Goal: Task Accomplishment & Management: Manage account settings

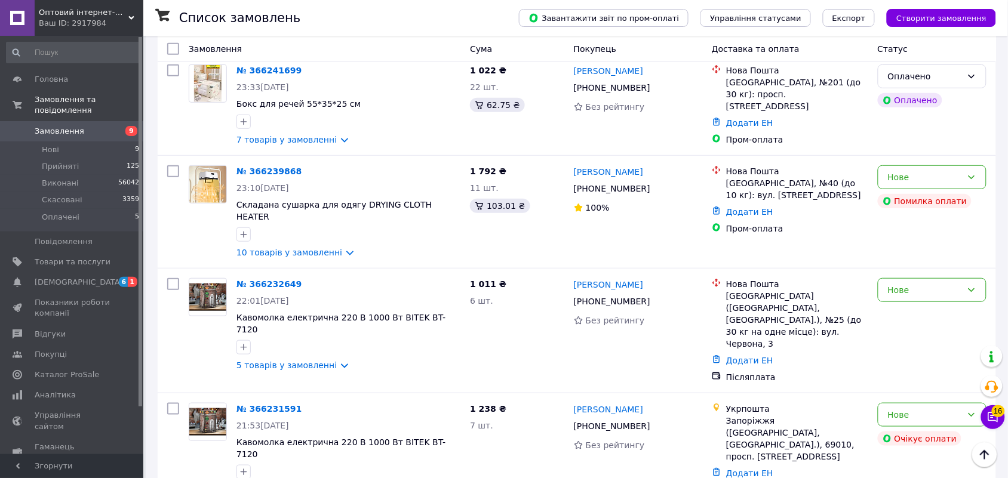
scroll to position [1567, 0]
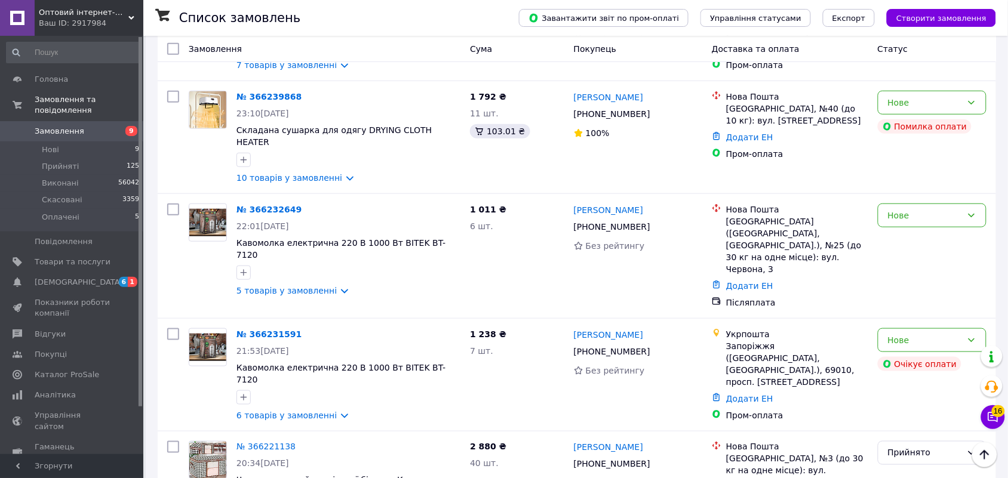
click at [90, 15] on span "Оптовий інтернет-магазин "Big Opt"" at bounding box center [84, 12] width 90 height 11
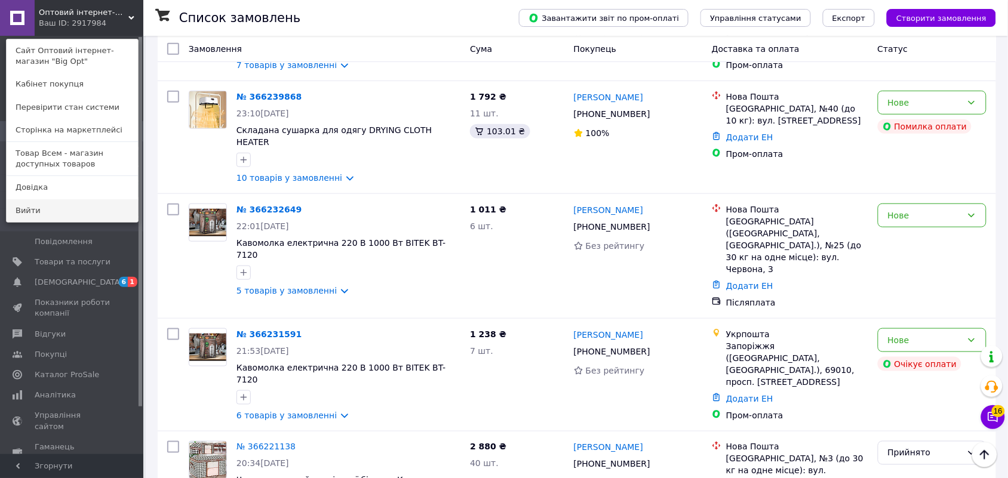
click at [32, 212] on link "Вийти" at bounding box center [72, 210] width 131 height 23
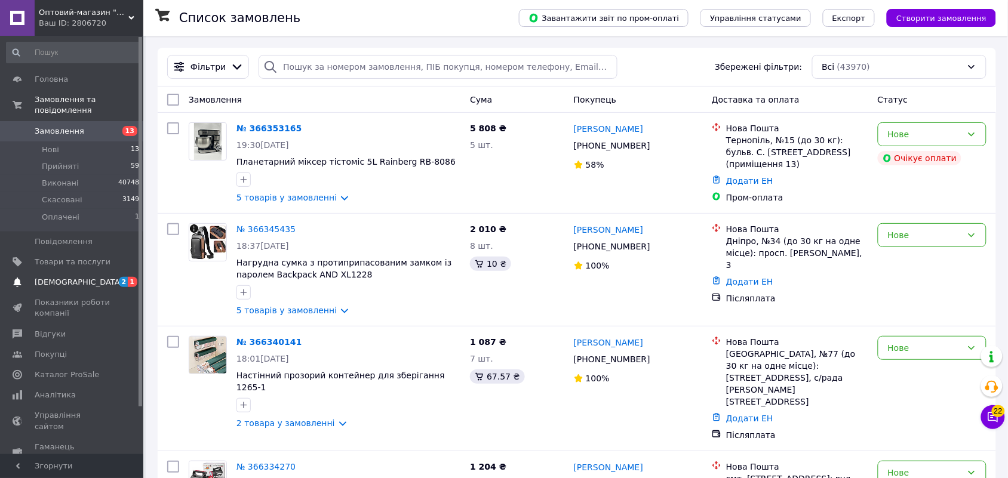
click at [70, 277] on span "[DEMOGRAPHIC_DATA]" at bounding box center [79, 282] width 88 height 11
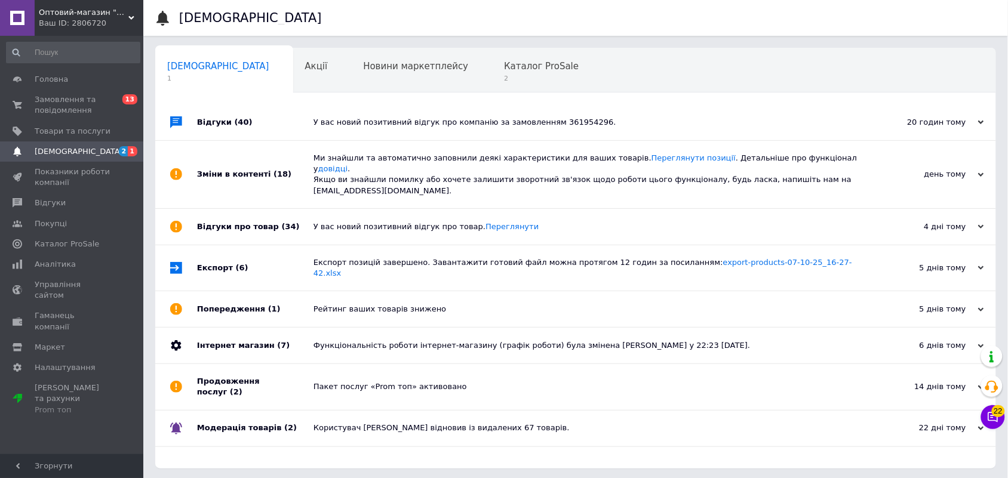
click at [475, 160] on div "Ми знайшли та автоматично заповнили деякі характеристики для ваших товарів. Пер…" at bounding box center [588, 175] width 551 height 44
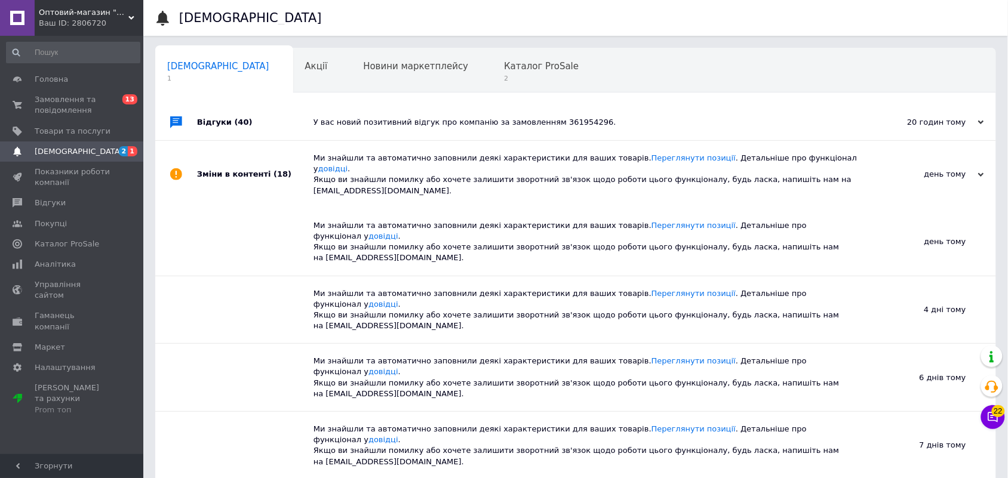
click at [423, 127] on div "У вас новий позитивний відгук про компанію за замовленням 361954296." at bounding box center [588, 122] width 551 height 11
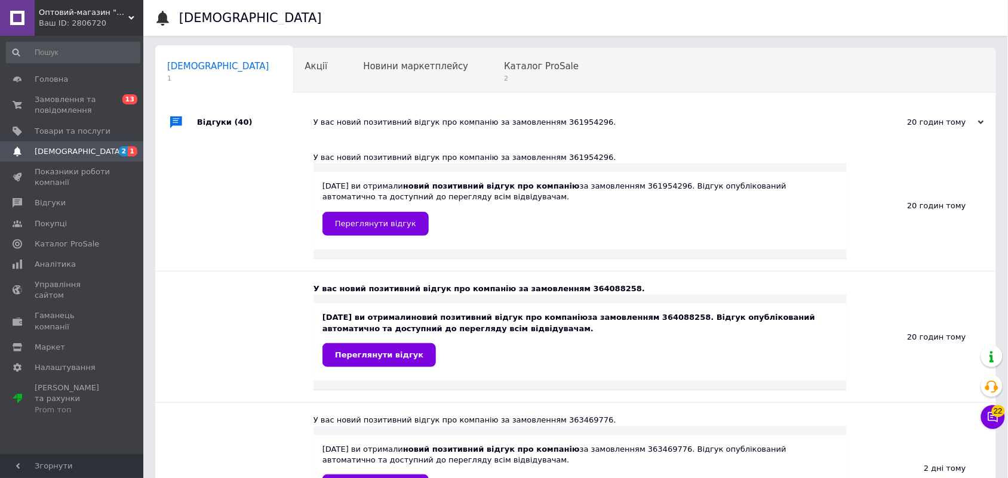
click at [219, 123] on div "Відгуки (40)" at bounding box center [255, 122] width 116 height 36
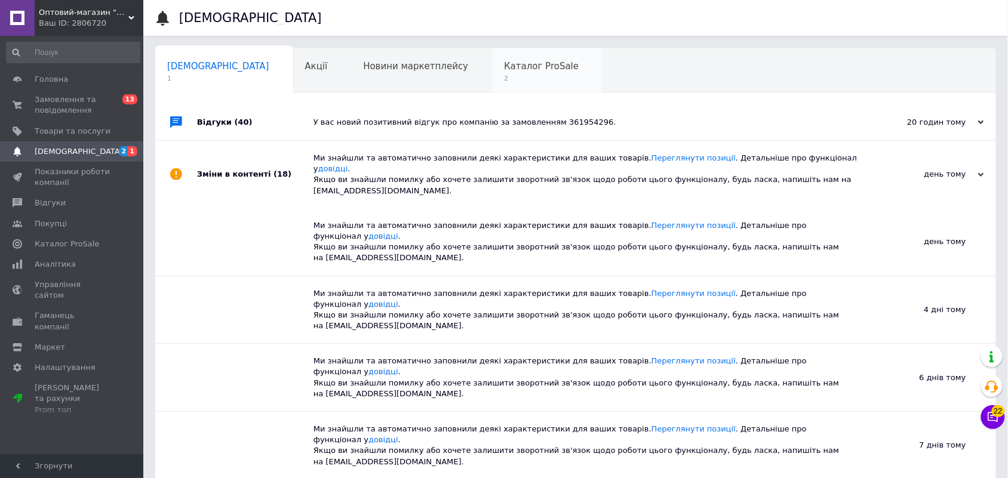
click at [504, 61] on span "Каталог ProSale" at bounding box center [541, 66] width 75 height 11
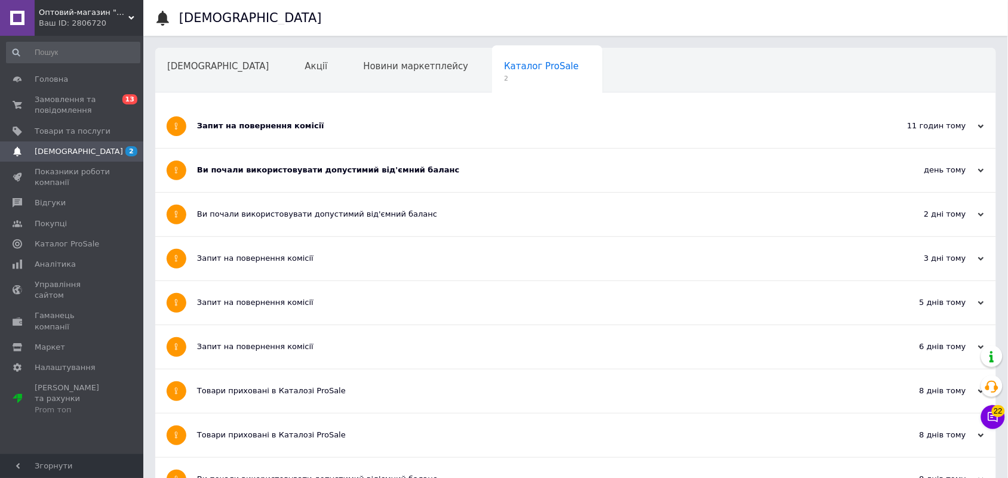
click at [276, 171] on div "Ви почали використовувати допустимий від'ємний баланс" at bounding box center [530, 170] width 667 height 11
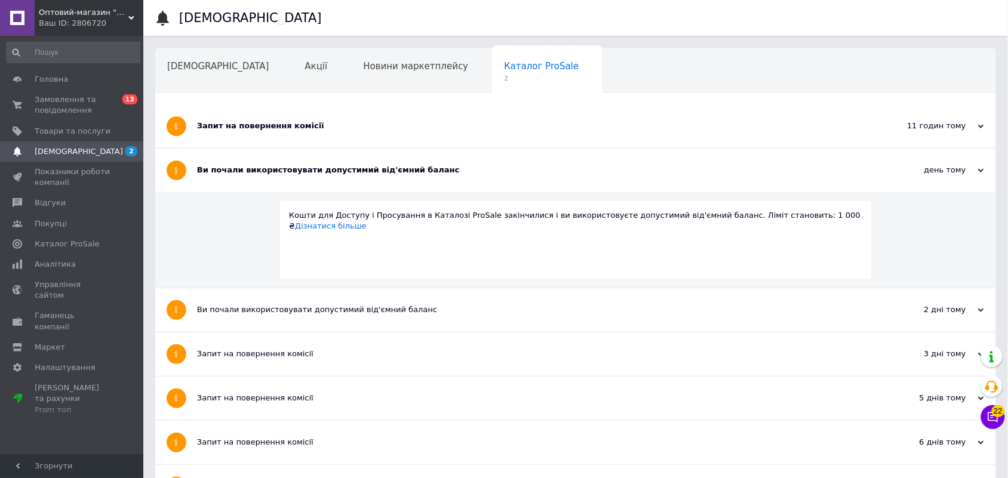
click at [253, 121] on div "Запит на повернення комісії" at bounding box center [530, 126] width 667 height 11
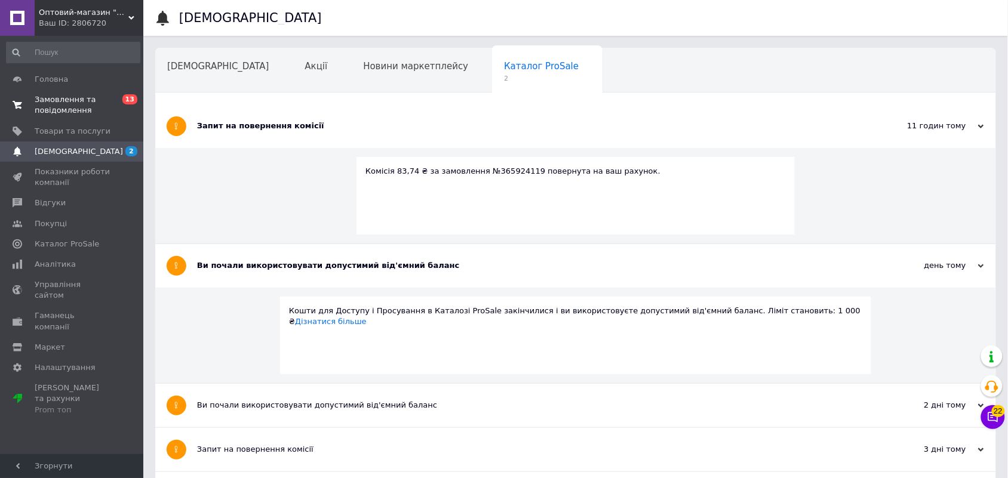
click at [49, 103] on span "Замовлення та повідомлення" at bounding box center [73, 104] width 76 height 21
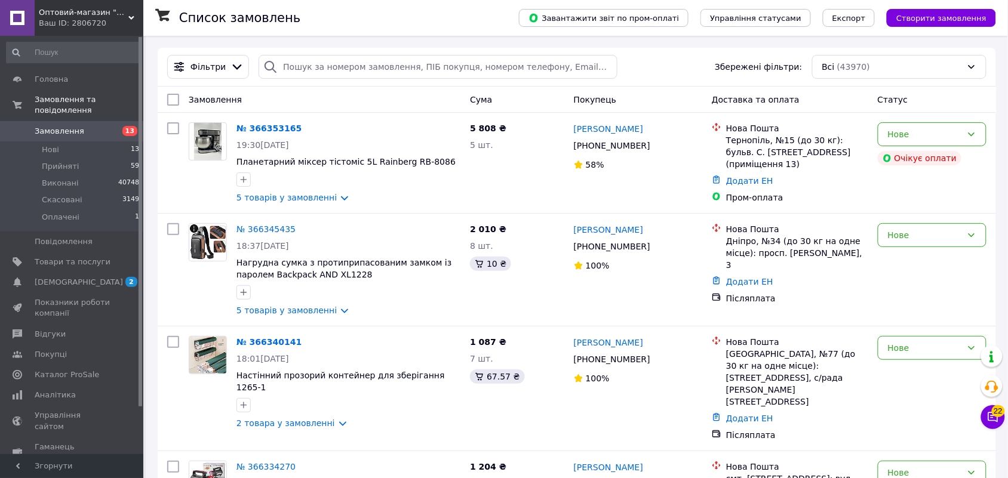
click at [75, 22] on div "Ваш ID: 2806720" at bounding box center [91, 23] width 104 height 11
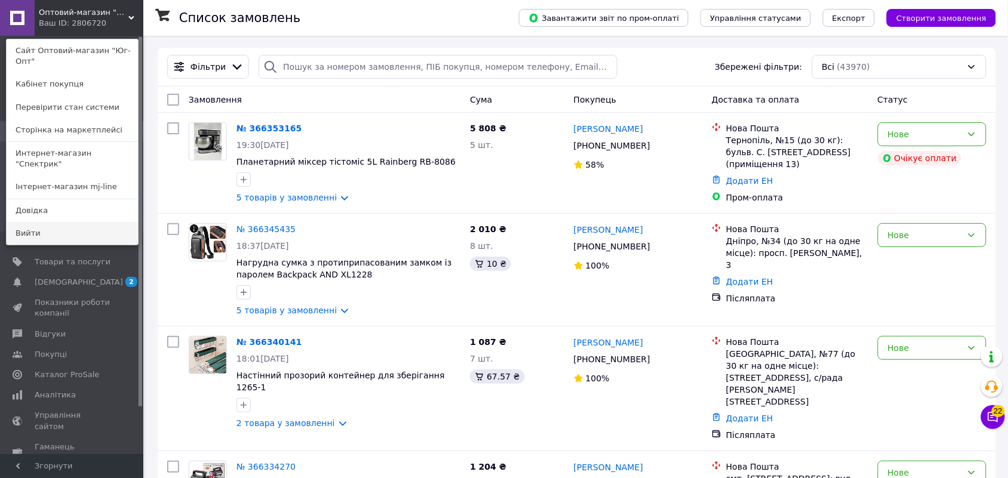
click at [37, 222] on link "Вийти" at bounding box center [72, 233] width 131 height 23
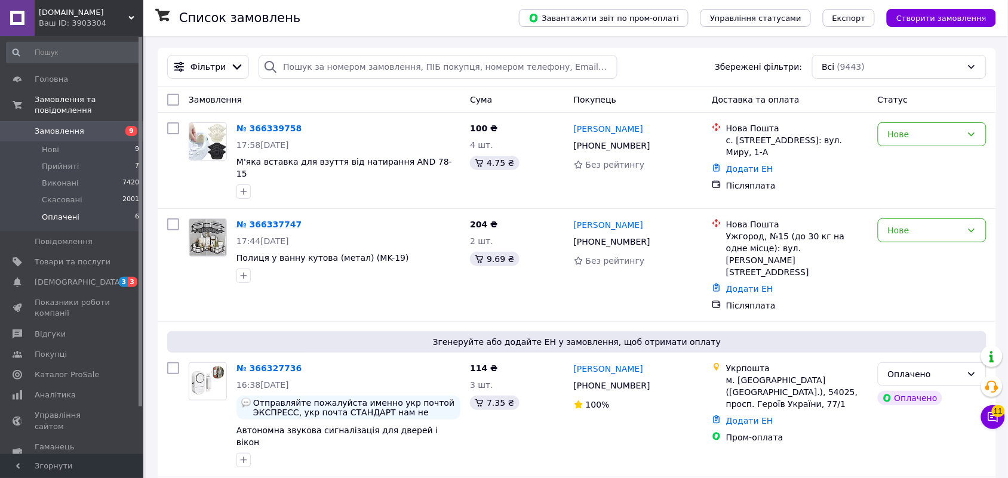
click at [64, 212] on span "Оплачені" at bounding box center [61, 217] width 38 height 11
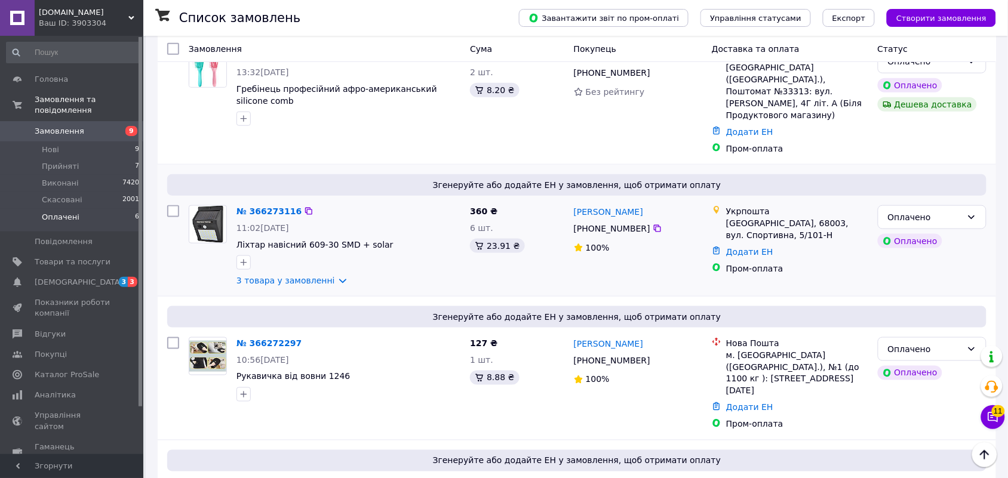
scroll to position [473, 0]
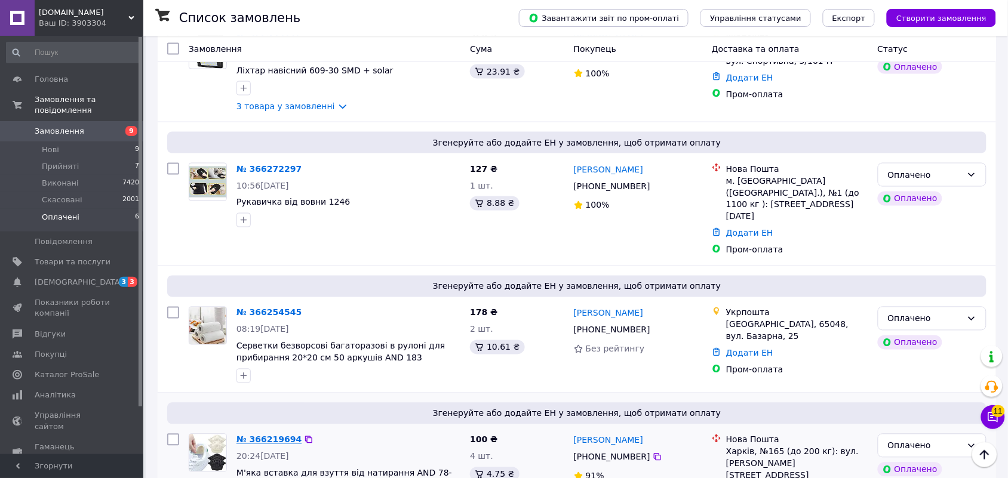
click at [263, 435] on link "№ 366219694" at bounding box center [268, 440] width 65 height 10
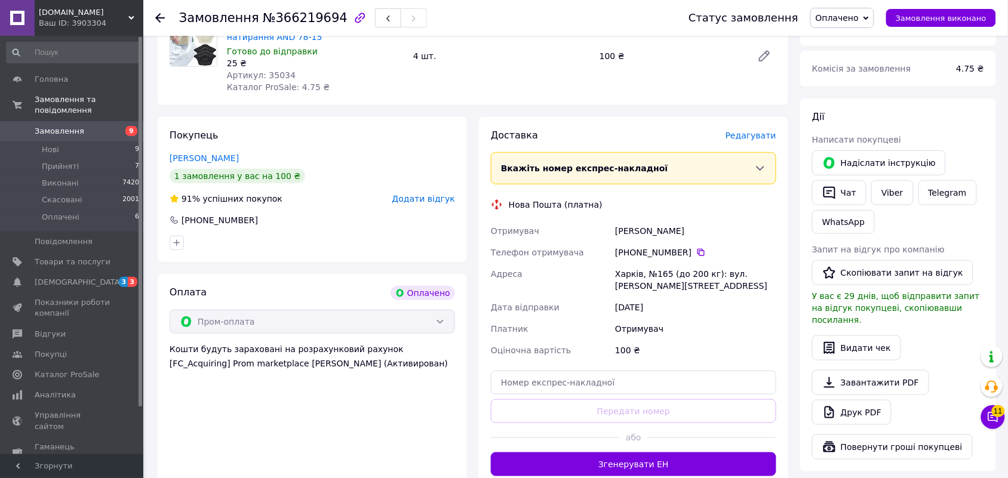
scroll to position [224, 0]
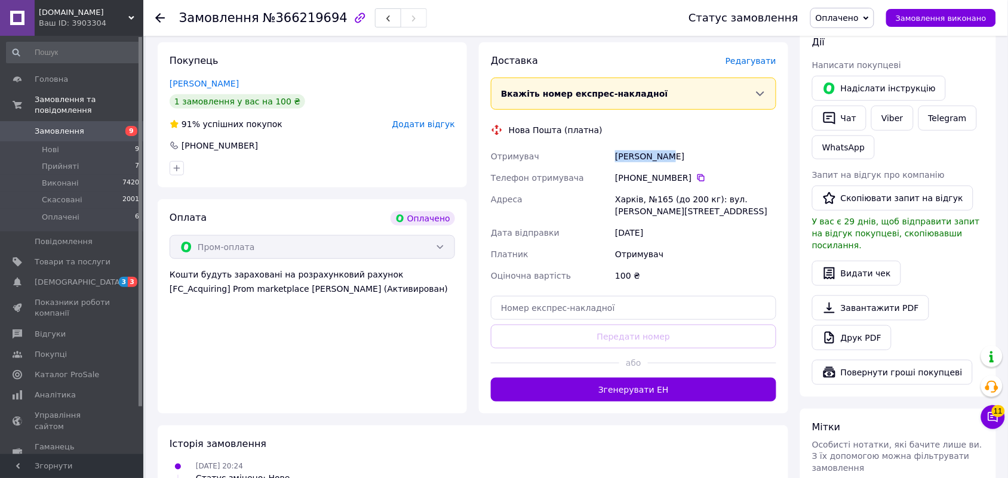
drag, startPoint x: 616, startPoint y: 157, endPoint x: 672, endPoint y: 154, distance: 56.2
click at [672, 154] on div "Масляк Анна" at bounding box center [696, 156] width 166 height 21
copy div "Масляк Анна"
click at [697, 176] on icon at bounding box center [700, 177] width 7 height 7
drag, startPoint x: 614, startPoint y: 195, endPoint x: 644, endPoint y: 208, distance: 32.4
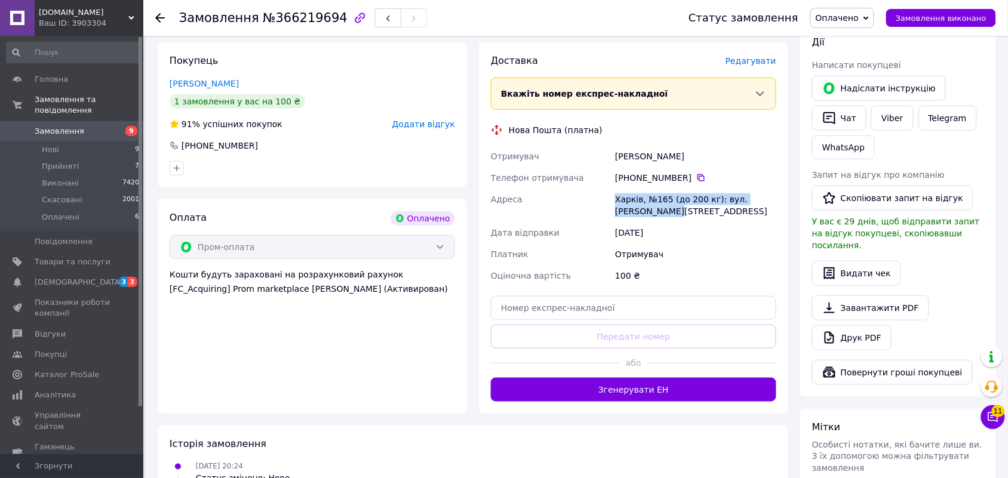
click at [644, 208] on div "Харків, №165 (до 200 кг): вул. Амосова, 36-А" at bounding box center [696, 205] width 166 height 33
copy div "Харків, №165 (до 200 кг): вул. Амосова, 36-А"
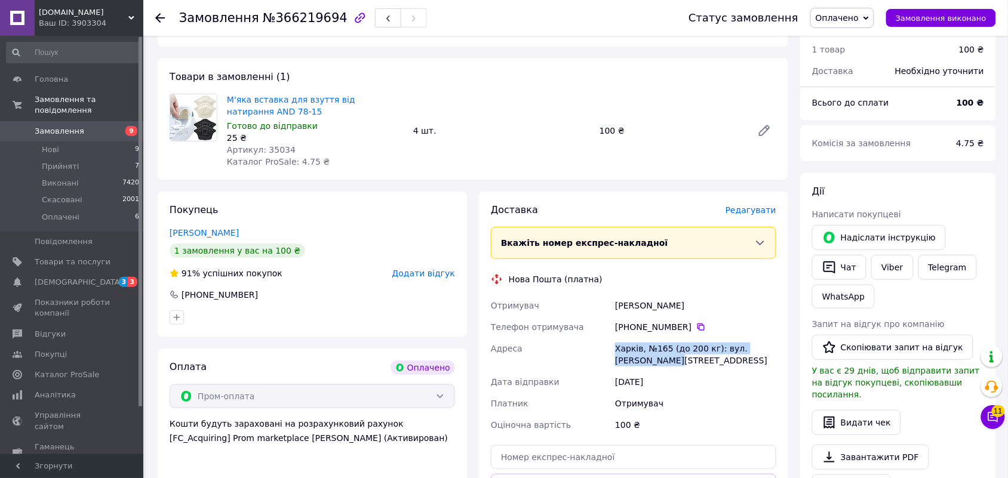
scroll to position [0, 0]
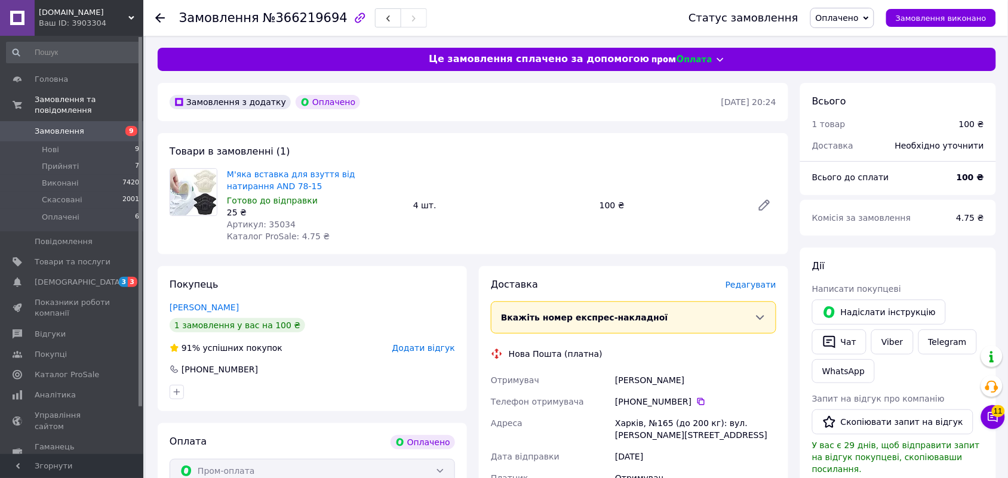
click at [291, 16] on span "№366219694" at bounding box center [305, 18] width 85 height 14
copy span "366219694"
drag, startPoint x: 851, startPoint y: 16, endPoint x: 855, endPoint y: 27, distance: 11.9
click at [851, 16] on span "Оплачено" at bounding box center [837, 18] width 43 height 10
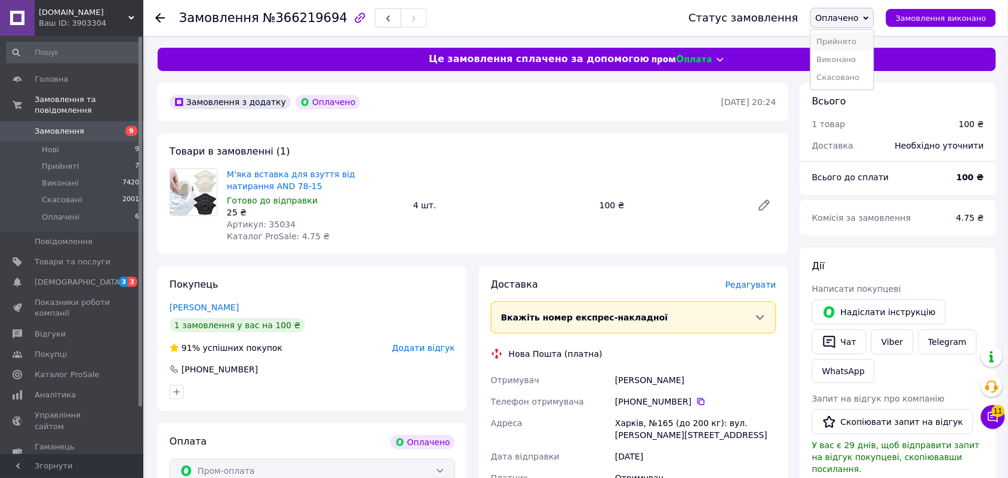
click at [858, 40] on li "Прийнято" at bounding box center [842, 42] width 63 height 18
click at [272, 227] on span "Артикул: 35034" at bounding box center [261, 225] width 69 height 10
copy span "35034"
click at [160, 19] on icon at bounding box center [160, 18] width 10 height 10
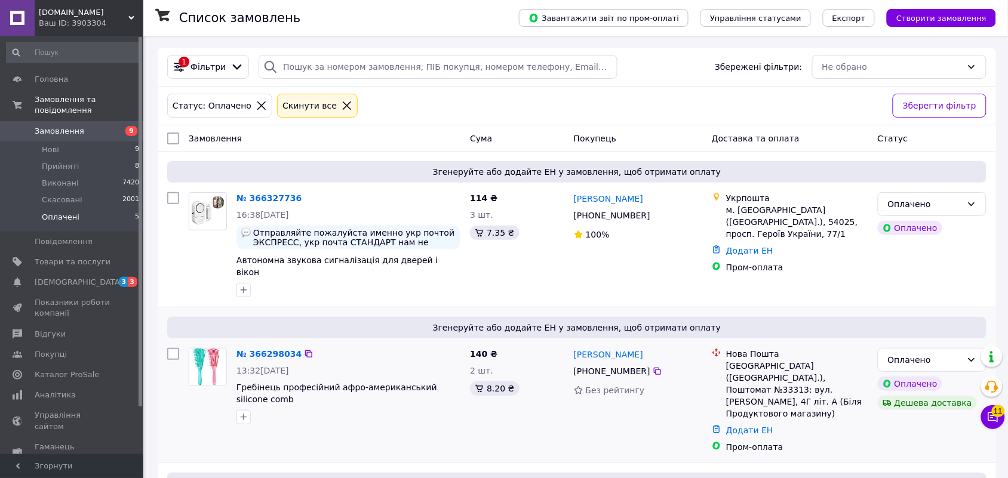
scroll to position [353, 0]
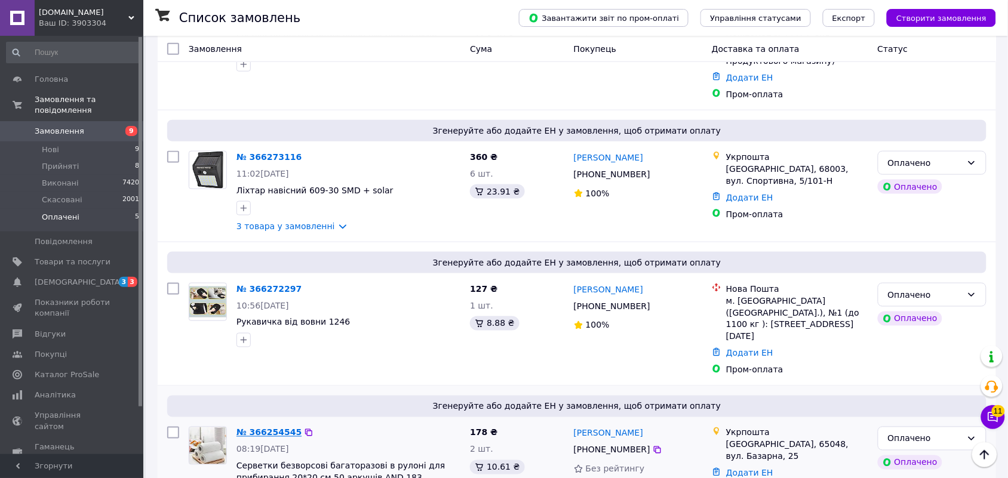
click at [267, 428] on link "№ 366254545" at bounding box center [268, 433] width 65 height 10
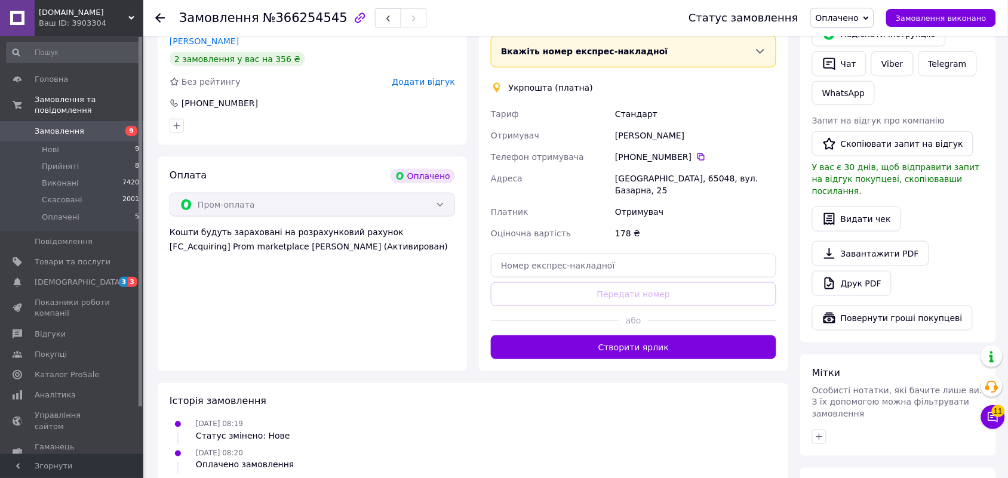
scroll to position [129, 0]
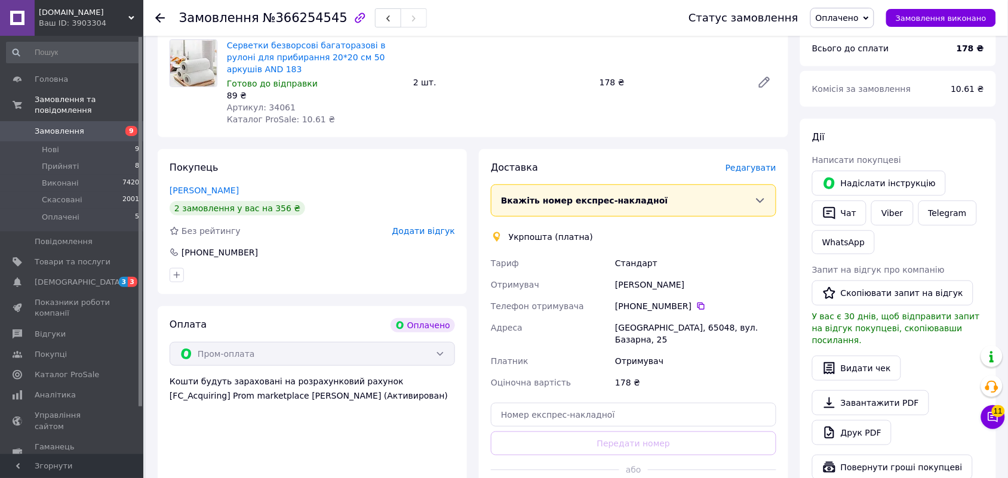
drag, startPoint x: 613, startPoint y: 284, endPoint x: 707, endPoint y: 285, distance: 94.9
click at [707, 285] on div "Оксана Ильченко" at bounding box center [696, 284] width 166 height 21
copy div "Оксана Ильченко"
click at [697, 306] on icon at bounding box center [700, 306] width 7 height 7
drag, startPoint x: 617, startPoint y: 324, endPoint x: 744, endPoint y: 325, distance: 127.2
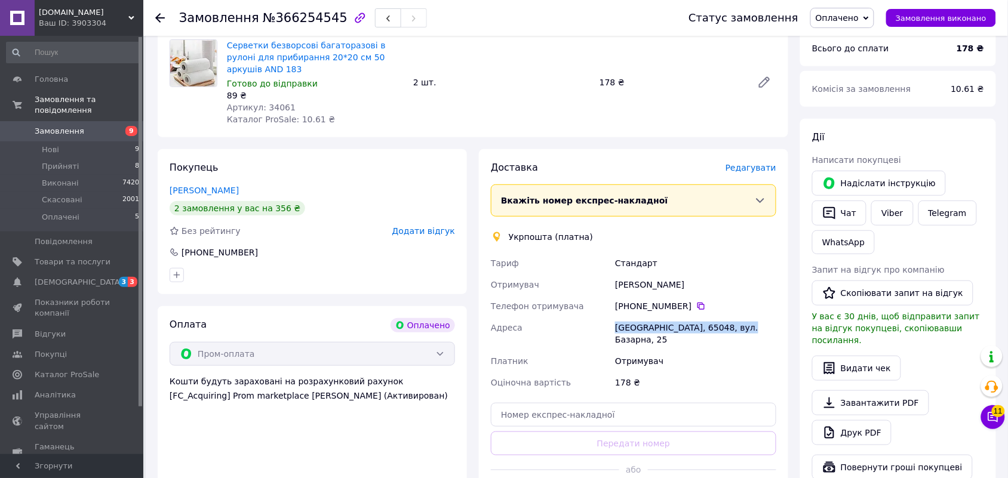
click at [744, 325] on div "Одеса, 65048, вул. Базарна, 25" at bounding box center [696, 333] width 166 height 33
copy div "Одеса, 65048, вул. Базарна, 25"
click at [304, 18] on span "№366254545" at bounding box center [305, 18] width 85 height 14
copy span "366254545"
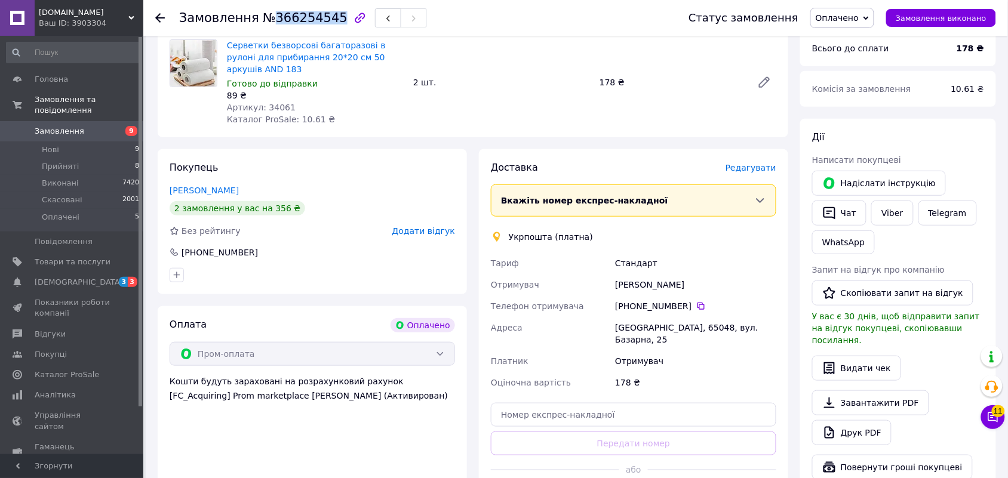
scroll to position [0, 0]
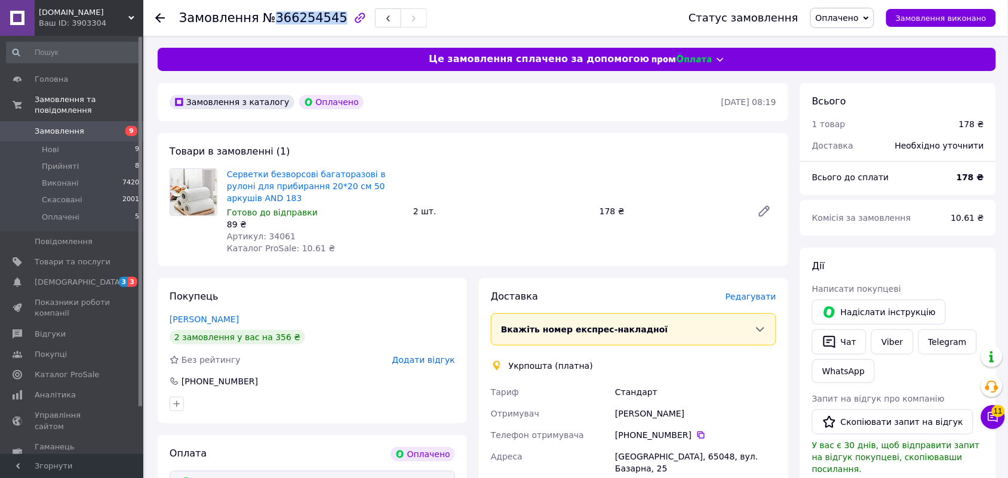
click at [853, 16] on span "Оплачено" at bounding box center [837, 18] width 43 height 10
click at [850, 42] on li "Прийнято" at bounding box center [842, 42] width 63 height 18
click at [266, 237] on span "Артикул: 34061" at bounding box center [261, 237] width 69 height 10
copy span "34061"
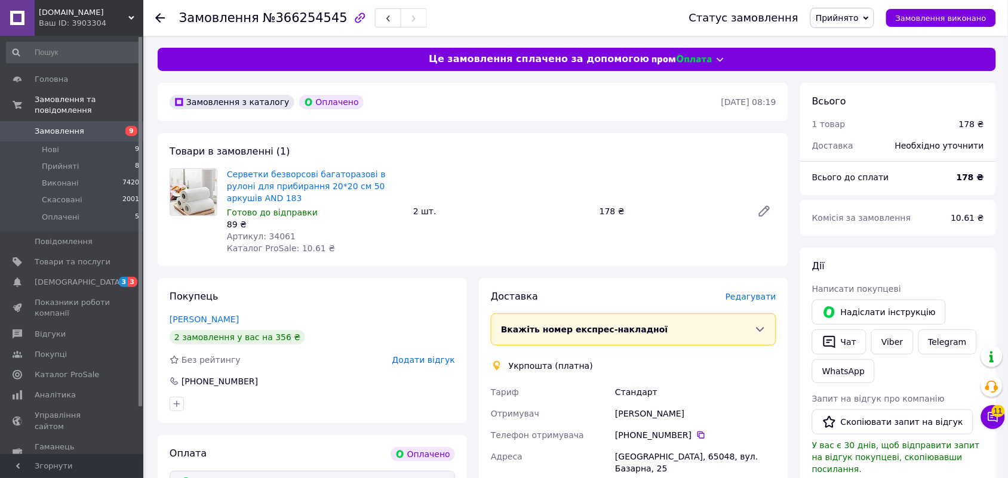
click at [161, 16] on icon at bounding box center [160, 18] width 10 height 10
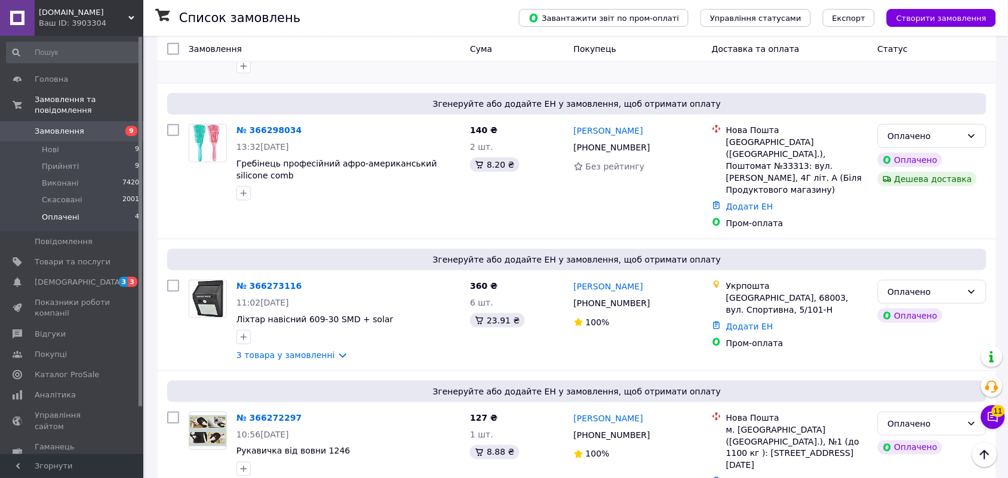
scroll to position [353, 0]
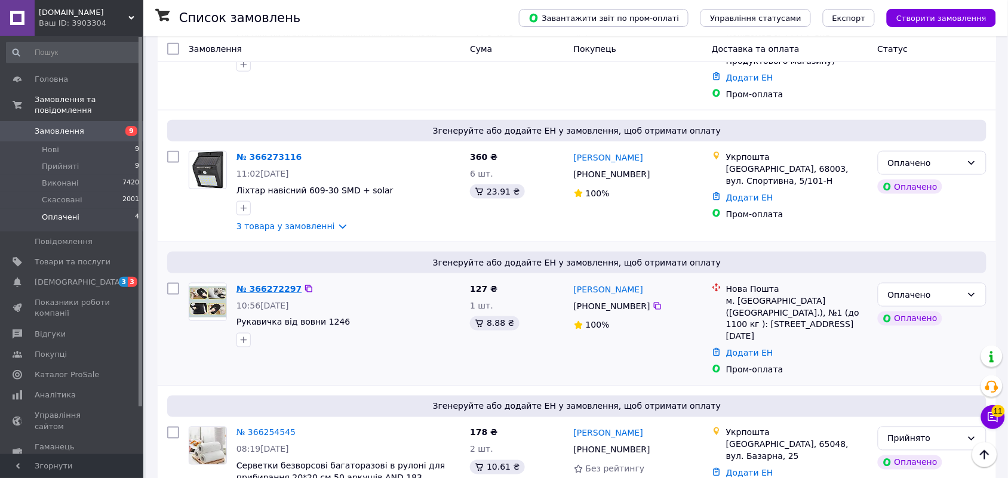
click at [273, 284] on link "№ 366272297" at bounding box center [268, 289] width 65 height 10
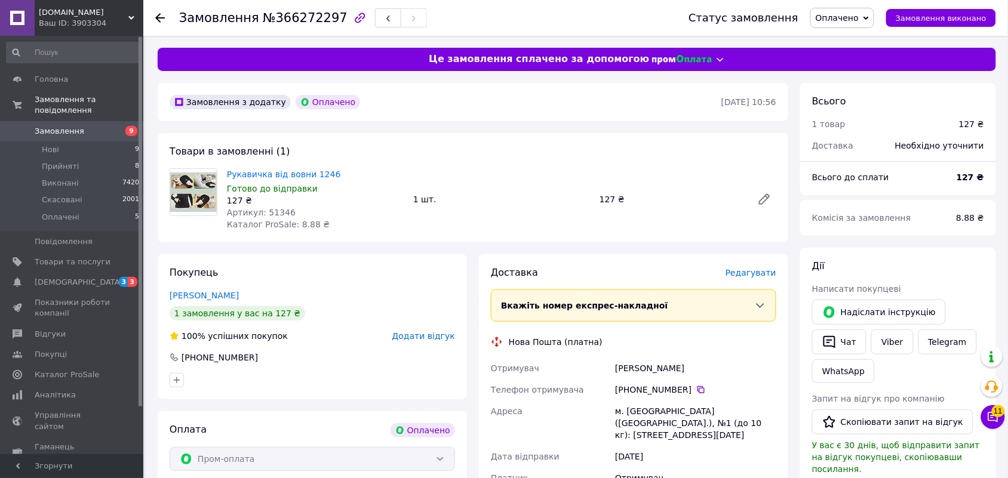
drag, startPoint x: 615, startPoint y: 368, endPoint x: 697, endPoint y: 368, distance: 82.4
click at [697, 368] on div "Ісіченко Наталія" at bounding box center [696, 368] width 166 height 21
copy div "Ісіченко Наталія"
click at [696, 390] on icon at bounding box center [701, 390] width 10 height 10
drag, startPoint x: 616, startPoint y: 405, endPoint x: 606, endPoint y: 229, distance: 176.4
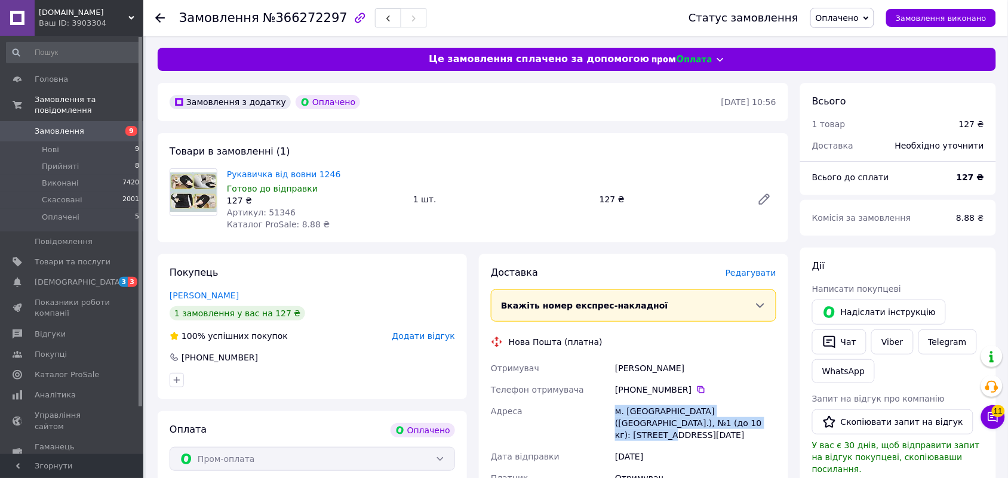
click at [718, 421] on div "м. Балаклія (Харківська обл.), №1 (до 10 кг): вул. 8-го вересня, 3Б" at bounding box center [696, 423] width 166 height 45
copy div "м. Балаклія (Харківська обл.), №1 (до 10 кг): вул. 8-го вересня, 3Б"
click at [281, 19] on span "№366272297" at bounding box center [305, 18] width 85 height 14
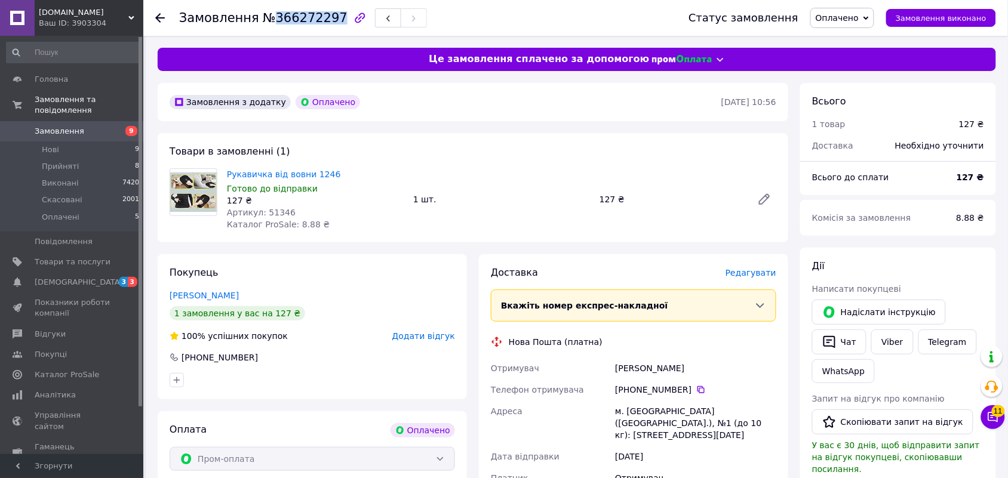
click at [281, 19] on span "№366272297" at bounding box center [305, 18] width 85 height 14
click at [852, 20] on span "Оплачено" at bounding box center [837, 18] width 43 height 10
click at [854, 41] on li "Прийнято" at bounding box center [842, 42] width 63 height 18
click at [278, 212] on span "Артикул: 51346" at bounding box center [261, 213] width 69 height 10
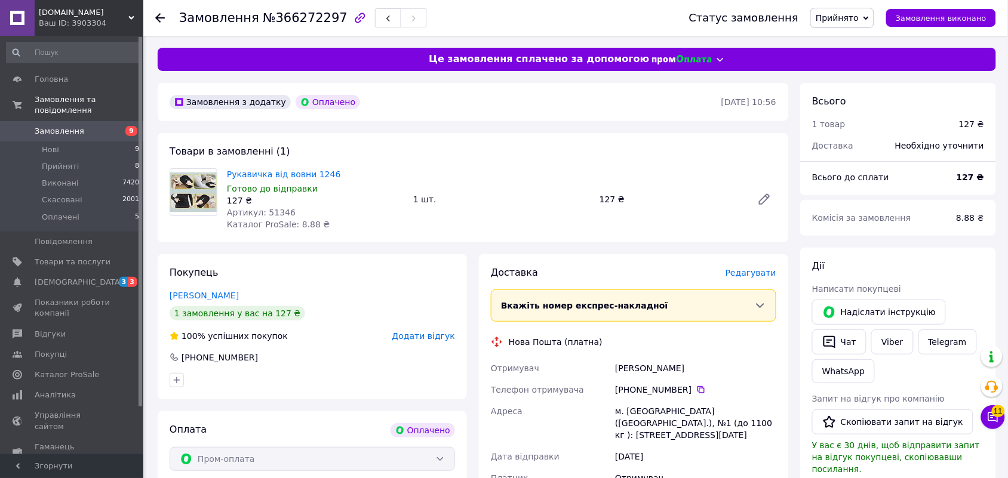
click at [159, 16] on icon at bounding box center [160, 18] width 10 height 10
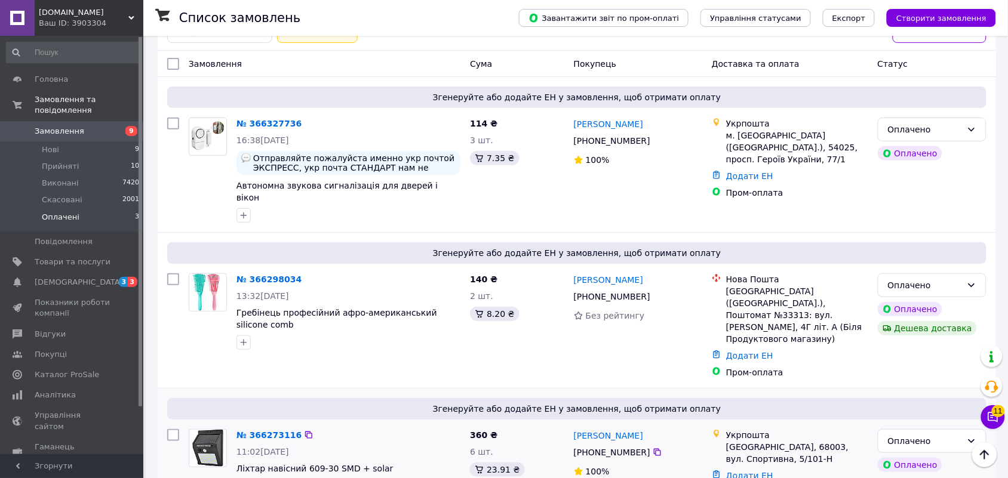
scroll to position [226, 0]
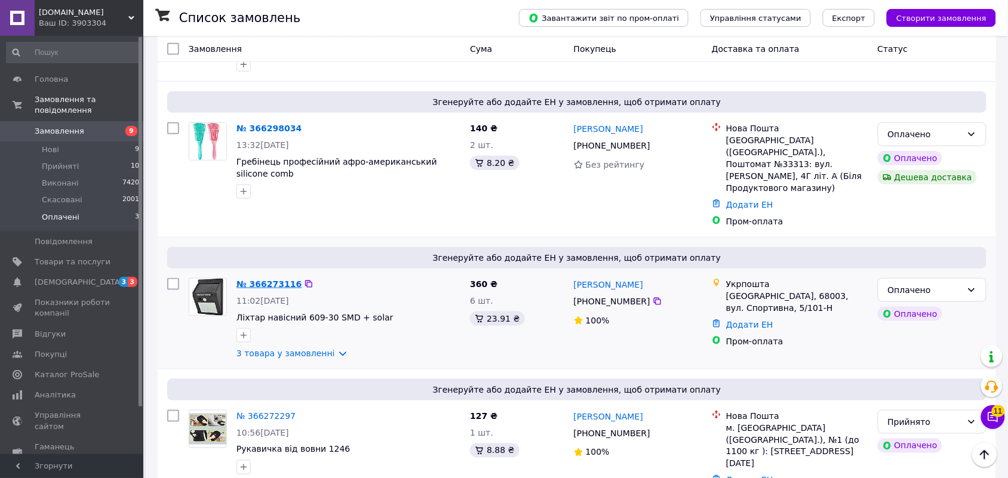
click at [282, 279] on link "№ 366273116" at bounding box center [268, 284] width 65 height 10
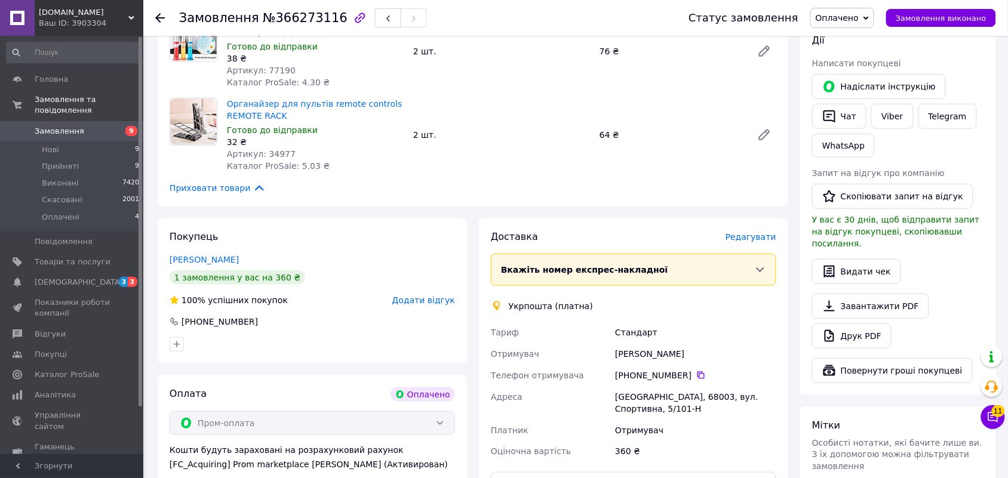
scroll to position [151, 0]
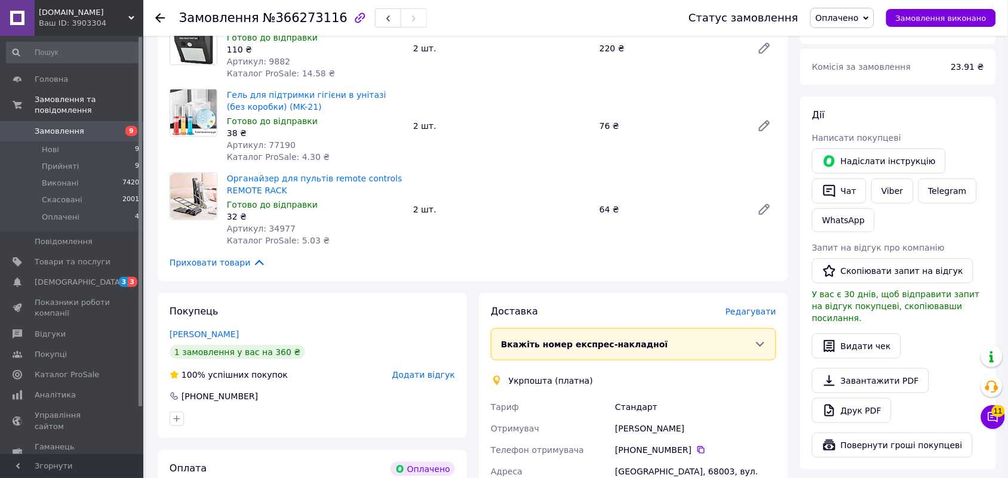
drag, startPoint x: 610, startPoint y: 427, endPoint x: 708, endPoint y: 430, distance: 98.0
click at [708, 430] on div "Тариф Стандарт Отримувач Алла Шахрайчук Телефон отримувача +380 63 957 88 22   …" at bounding box center [633, 466] width 290 height 141
click at [697, 451] on icon at bounding box center [700, 450] width 7 height 7
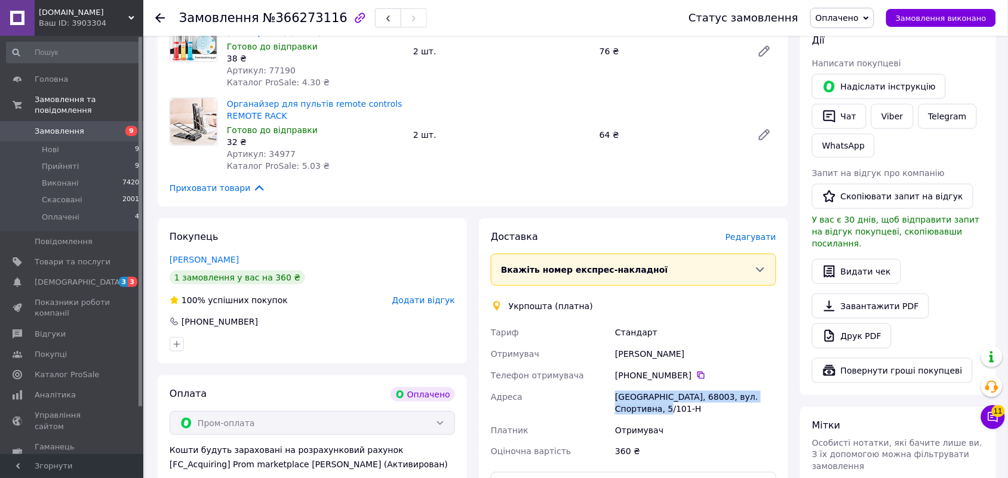
drag, startPoint x: 616, startPoint y: 395, endPoint x: 650, endPoint y: 410, distance: 36.9
click at [650, 410] on div "Чорноморськ, 68003, вул. Спортивна, 5/101-Н" at bounding box center [696, 402] width 166 height 33
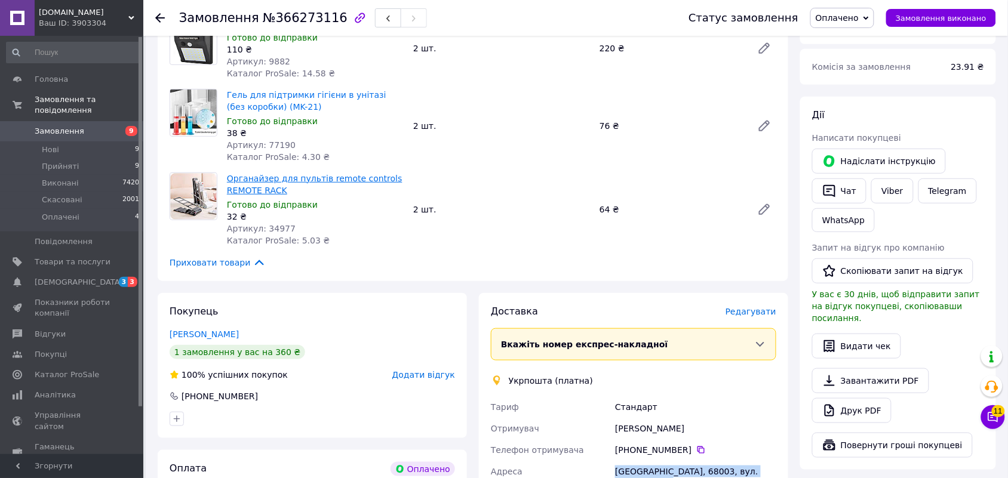
scroll to position [76, 0]
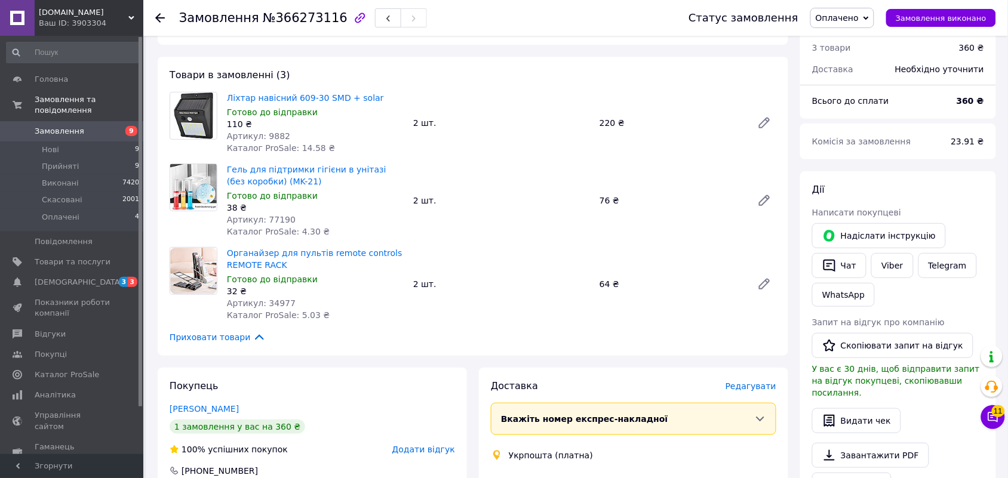
click at [297, 14] on span "№366273116" at bounding box center [305, 18] width 85 height 14
click at [851, 16] on span "Оплачено" at bounding box center [837, 18] width 43 height 10
click at [847, 42] on li "Прийнято" at bounding box center [842, 42] width 63 height 18
click at [267, 135] on span "Артикул: 9882" at bounding box center [258, 136] width 63 height 10
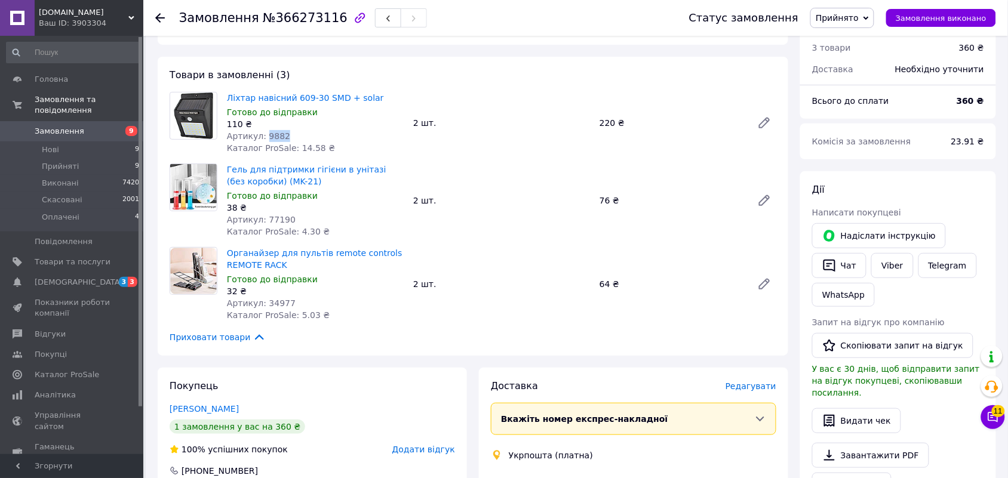
click at [267, 135] on span "Артикул: 9882" at bounding box center [258, 136] width 63 height 10
click at [275, 223] on span "Артикул: 77190" at bounding box center [261, 220] width 69 height 10
click at [276, 303] on span "Артикул: 34977" at bounding box center [261, 304] width 69 height 10
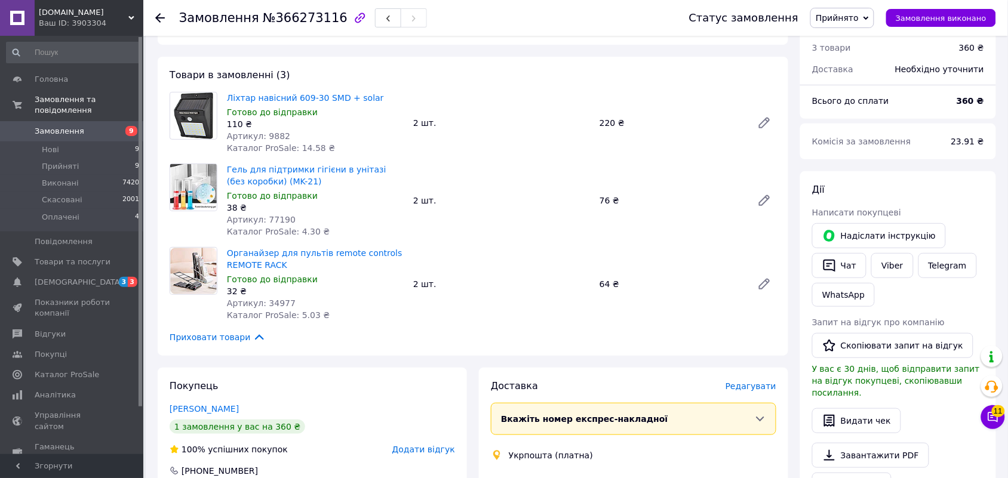
click at [162, 18] on use at bounding box center [160, 18] width 10 height 10
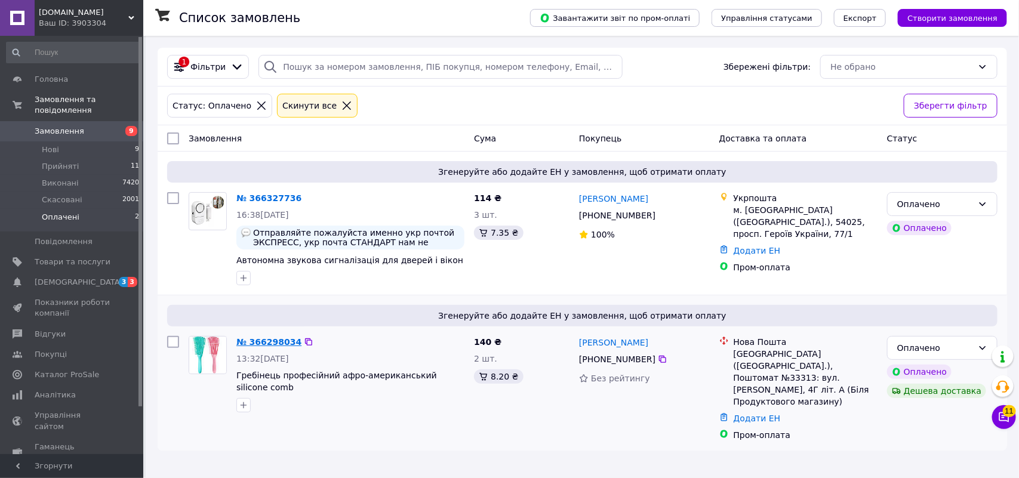
click at [279, 346] on link "№ 366298034" at bounding box center [268, 342] width 65 height 10
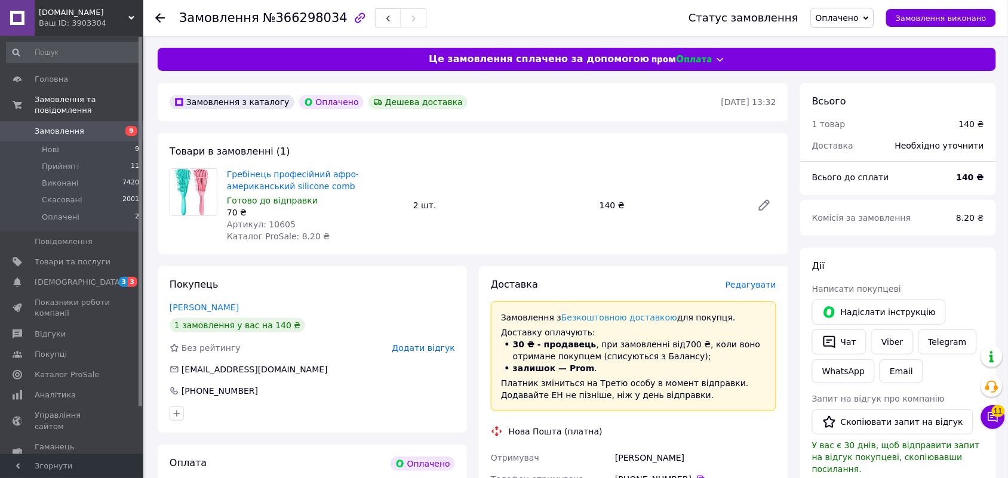
scroll to position [75, 0]
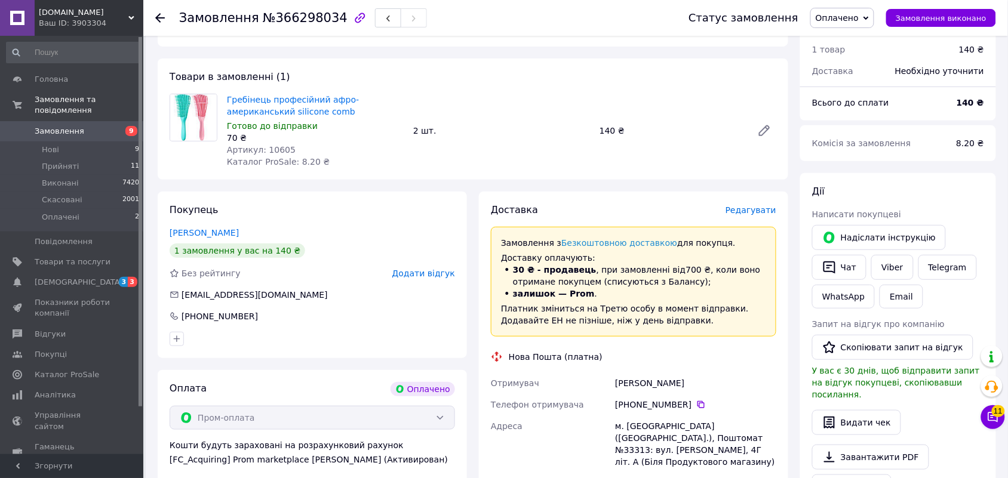
drag, startPoint x: 679, startPoint y: 386, endPoint x: 706, endPoint y: 386, distance: 27.5
click at [706, 386] on div "Новохацкая Наталія" at bounding box center [696, 383] width 166 height 21
click at [696, 404] on icon at bounding box center [701, 405] width 10 height 10
drag, startPoint x: 615, startPoint y: 423, endPoint x: 742, endPoint y: 448, distance: 129.7
click at [742, 448] on div "м. Київ (Київська обл.), Поштомат №33313: вул. Олександра Махова, 4Г літ. А (Бі…" at bounding box center [696, 444] width 166 height 57
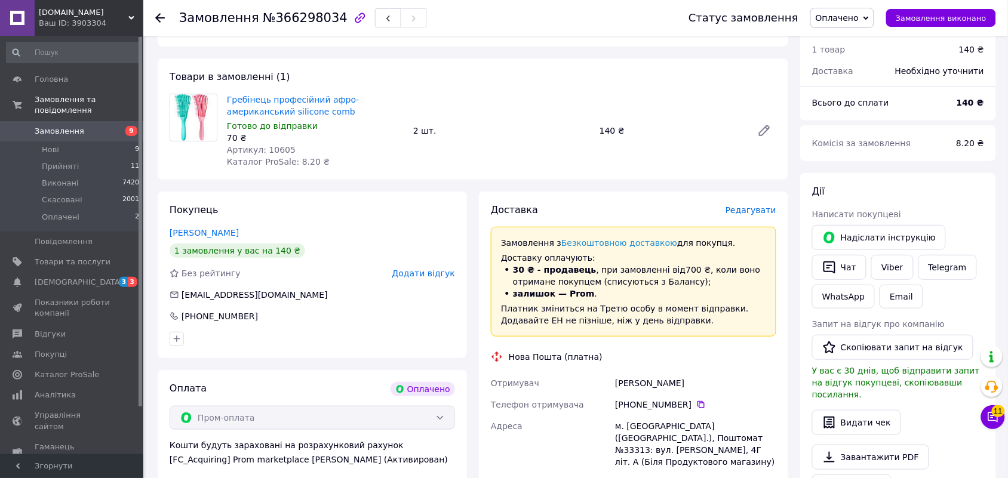
click at [306, 17] on span "№366298034" at bounding box center [305, 18] width 85 height 14
click at [836, 26] on span "Оплачено" at bounding box center [842, 18] width 64 height 20
drag, startPoint x: 845, startPoint y: 44, endPoint x: 709, endPoint y: 7, distance: 140.5
click at [845, 43] on li "Прийнято" at bounding box center [842, 42] width 63 height 18
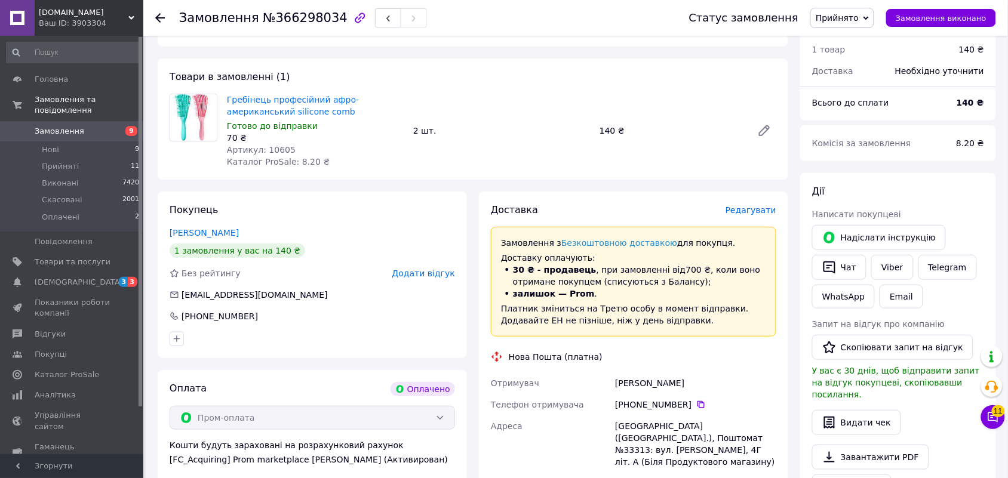
click at [273, 150] on span "Артикул: 10605" at bounding box center [261, 150] width 69 height 10
click at [153, 13] on div "Замовлення №366298034 Статус замовлення Прийнято Виконано Скасовано Оплачено За…" at bounding box center [575, 18] width 865 height 36
click at [162, 18] on use at bounding box center [160, 18] width 10 height 10
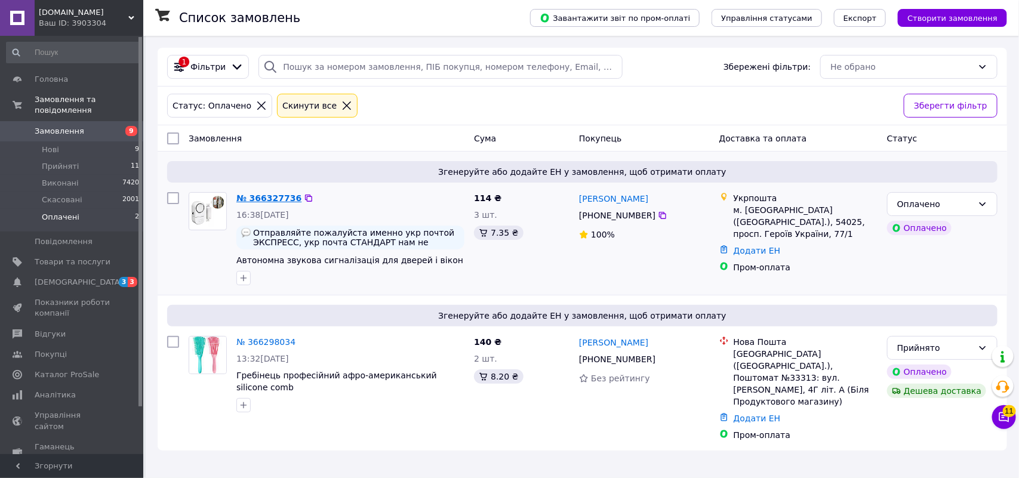
click at [263, 196] on link "№ 366327736" at bounding box center [268, 198] width 65 height 10
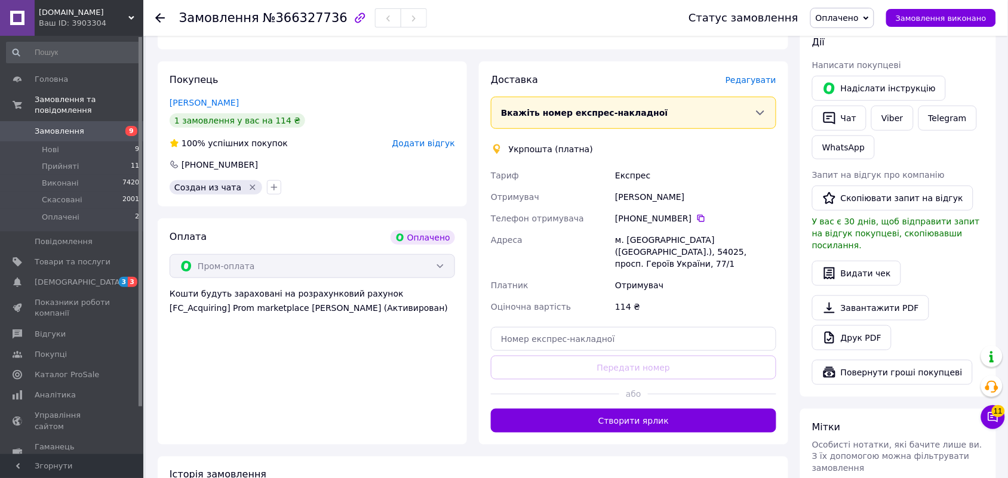
scroll to position [149, 0]
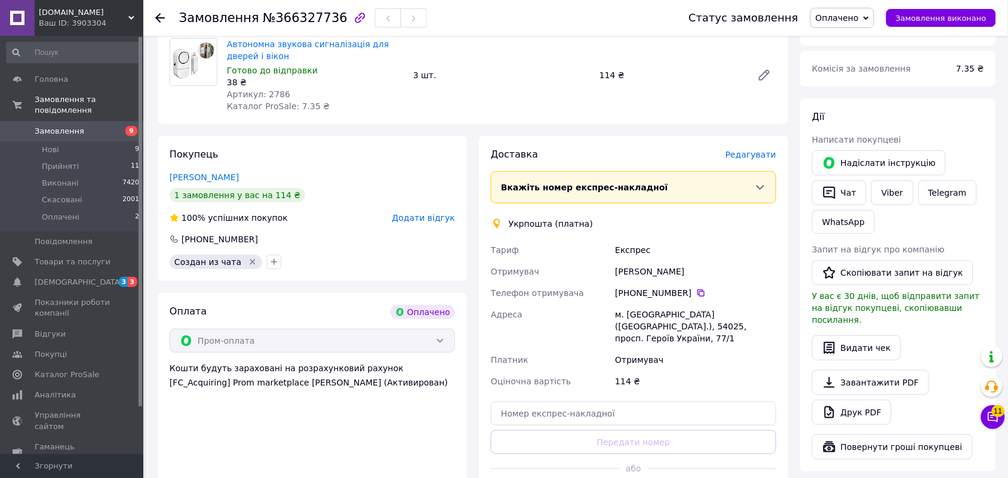
drag, startPoint x: 616, startPoint y: 272, endPoint x: 700, endPoint y: 269, distance: 84.2
click at [700, 269] on div "Анатолий Богомазов" at bounding box center [696, 271] width 166 height 21
click at [696, 294] on icon at bounding box center [701, 293] width 10 height 10
drag, startPoint x: 676, startPoint y: 318, endPoint x: 728, endPoint y: 327, distance: 52.6
click at [728, 327] on div "м. Миколаїв (Миколаївська обл.), 54025, просп. Героїв України, 77/1" at bounding box center [696, 326] width 166 height 45
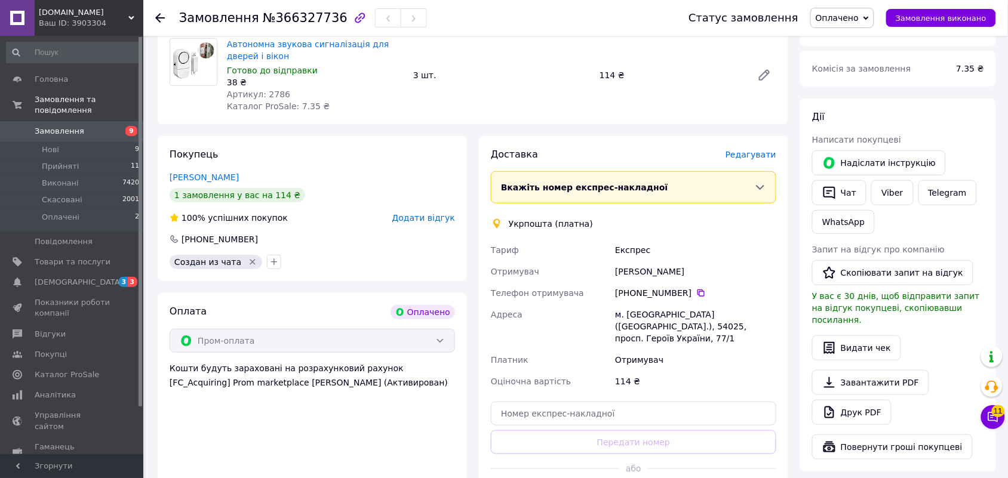
click at [309, 24] on span "№366327736" at bounding box center [305, 18] width 85 height 14
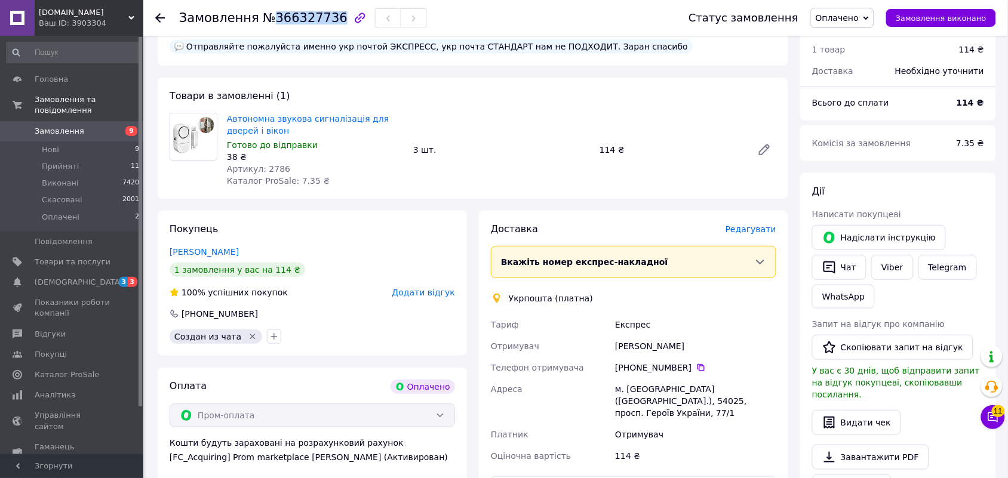
scroll to position [0, 0]
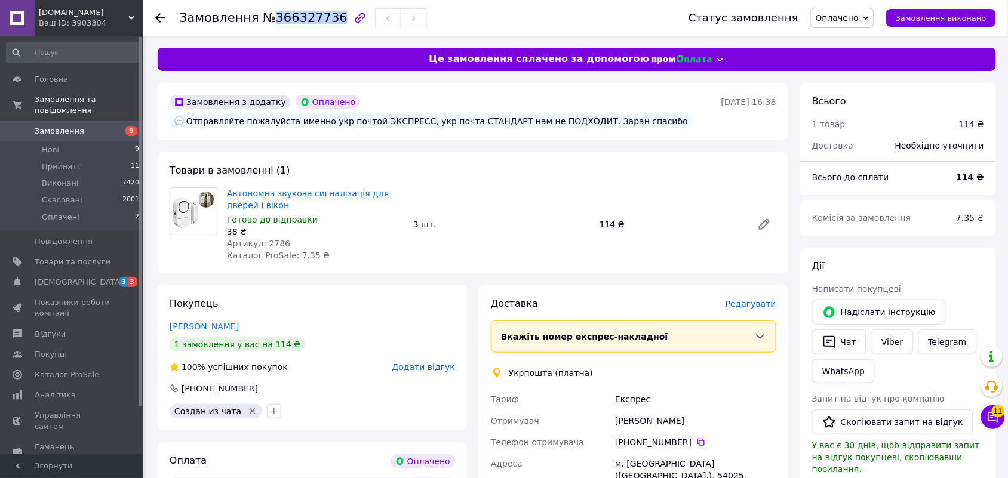
click at [844, 25] on span "Оплачено" at bounding box center [842, 18] width 64 height 20
click at [845, 43] on li "Прийнято" at bounding box center [842, 42] width 63 height 18
click at [624, 398] on div "Експрес" at bounding box center [696, 399] width 166 height 21
click at [275, 245] on span "Артикул: 2786" at bounding box center [258, 244] width 63 height 10
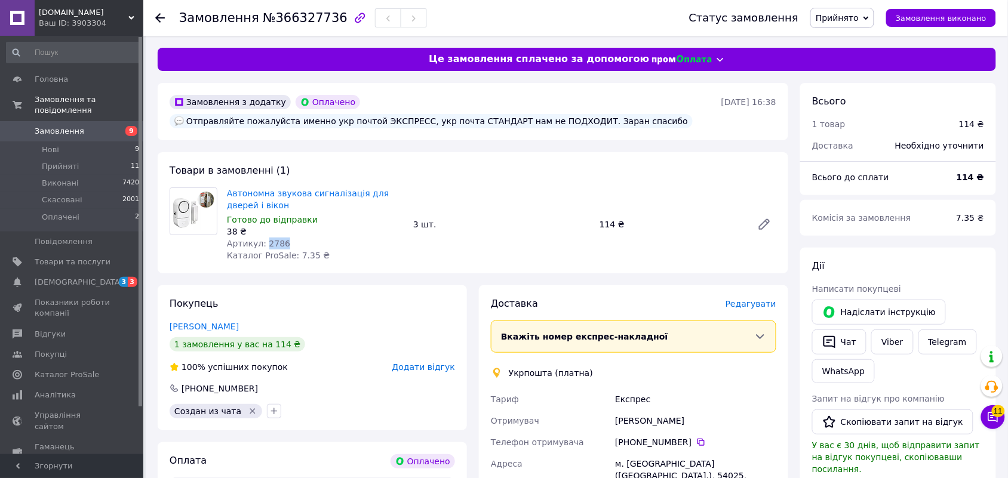
click at [275, 245] on span "Артикул: 2786" at bounding box center [258, 244] width 63 height 10
click at [53, 144] on span "Нові" at bounding box center [50, 149] width 17 height 11
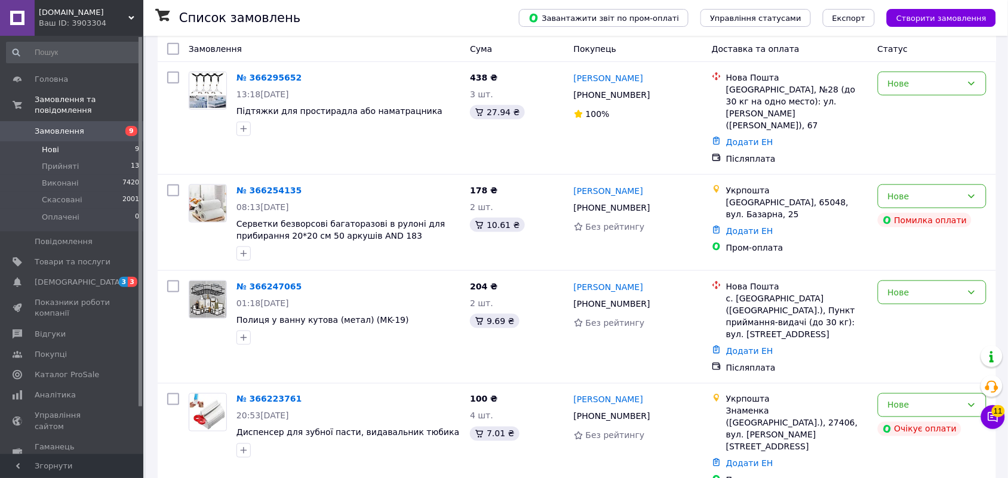
scroll to position [539, 0]
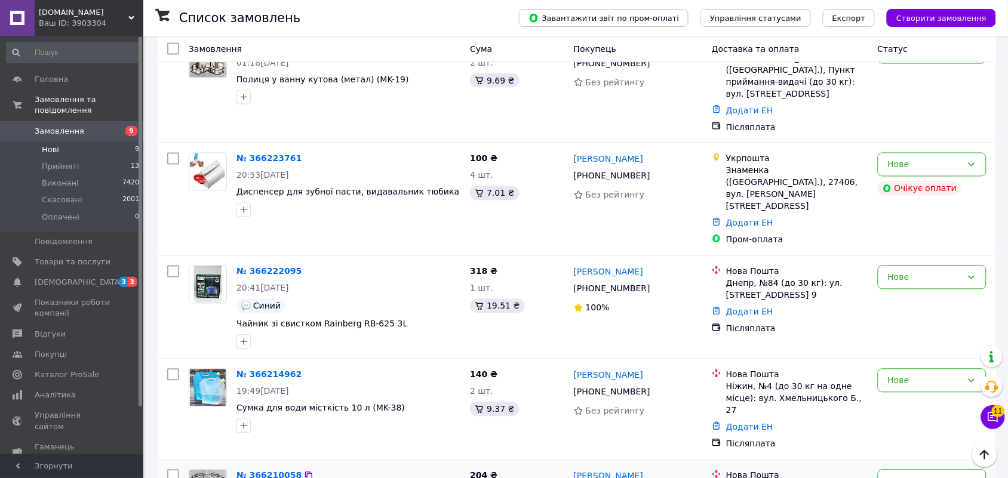
click at [279, 471] on link "№ 366210058" at bounding box center [268, 476] width 65 height 10
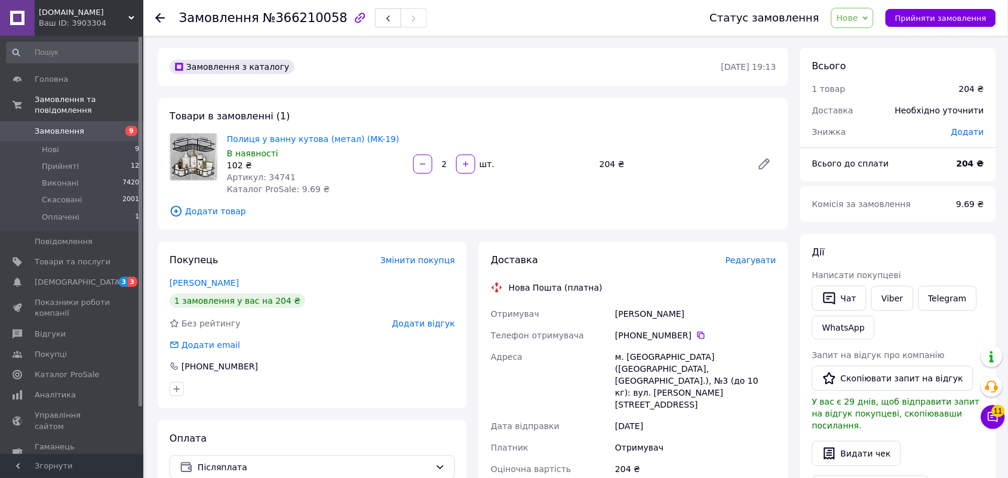
drag, startPoint x: 617, startPoint y: 316, endPoint x: 693, endPoint y: 316, distance: 76.4
click at [693, 316] on div "Ковальчук Світлана" at bounding box center [696, 313] width 166 height 21
click at [696, 336] on icon at bounding box center [701, 336] width 10 height 10
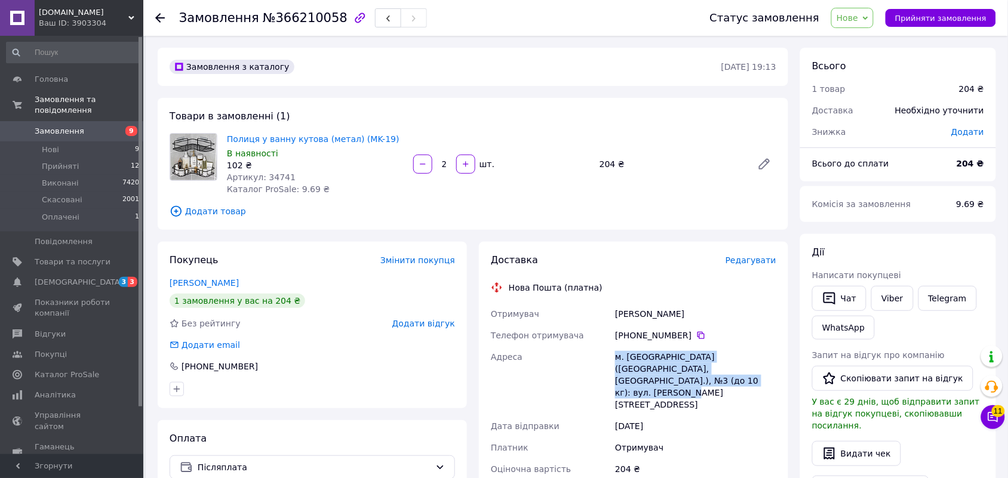
drag, startPoint x: 614, startPoint y: 353, endPoint x: 540, endPoint y: 173, distance: 194.7
click at [706, 377] on div "м. Славута (Хмельницька обл., Шепетівський р-н.), №3 (до 10 кг): вул. Ярослава …" at bounding box center [696, 380] width 166 height 69
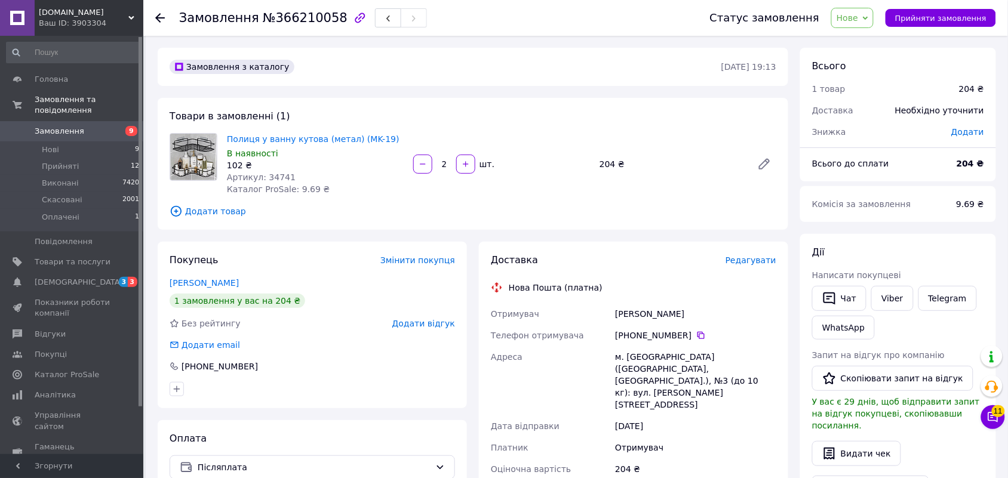
click at [304, 22] on span "№366210058" at bounding box center [305, 18] width 85 height 14
click at [853, 21] on span "Нове" at bounding box center [846, 18] width 21 height 10
click at [860, 40] on li "Прийнято" at bounding box center [859, 42] width 55 height 18
click at [275, 177] on span "Артикул: 34741" at bounding box center [261, 178] width 69 height 10
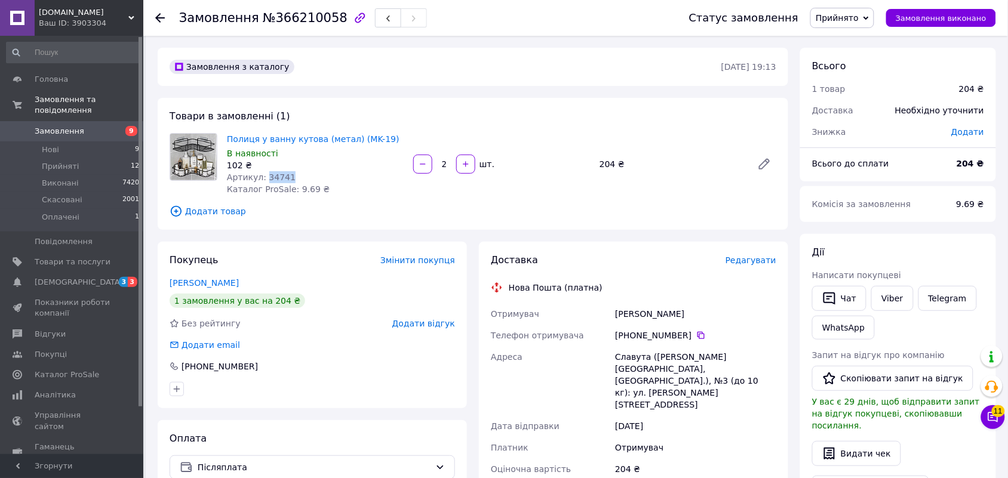
click at [275, 177] on span "Артикул: 34741" at bounding box center [261, 178] width 69 height 10
click at [160, 21] on icon at bounding box center [160, 18] width 10 height 10
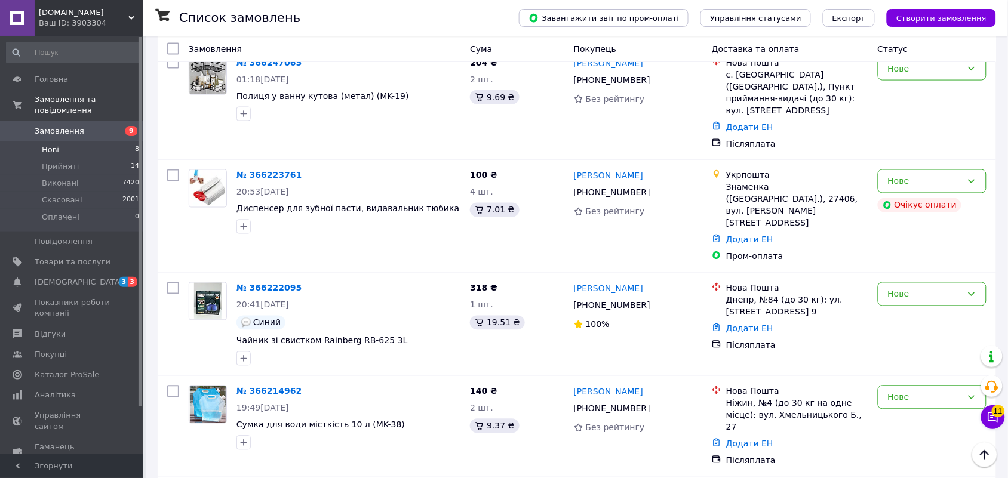
scroll to position [539, 0]
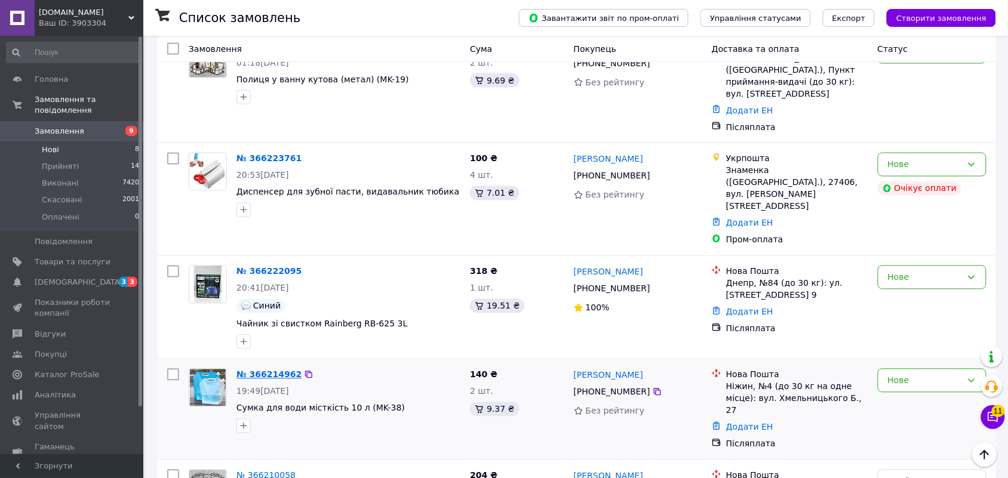
click at [257, 370] on link "№ 366214962" at bounding box center [268, 375] width 65 height 10
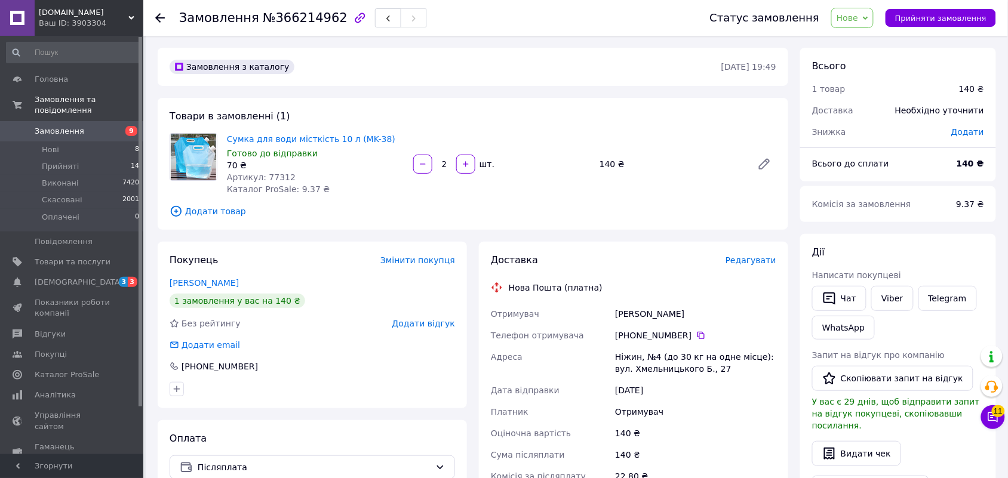
drag, startPoint x: 648, startPoint y: 313, endPoint x: 703, endPoint y: 312, distance: 54.3
click at [703, 312] on div "Сурмачевський Андрій" at bounding box center [696, 313] width 166 height 21
click at [697, 336] on icon at bounding box center [700, 335] width 7 height 7
drag, startPoint x: 617, startPoint y: 354, endPoint x: 532, endPoint y: 127, distance: 242.2
click at [712, 365] on div "Ніжин, №4 (до 30 кг на одне місце): вул. Хмельницького Б., 27" at bounding box center [696, 362] width 166 height 33
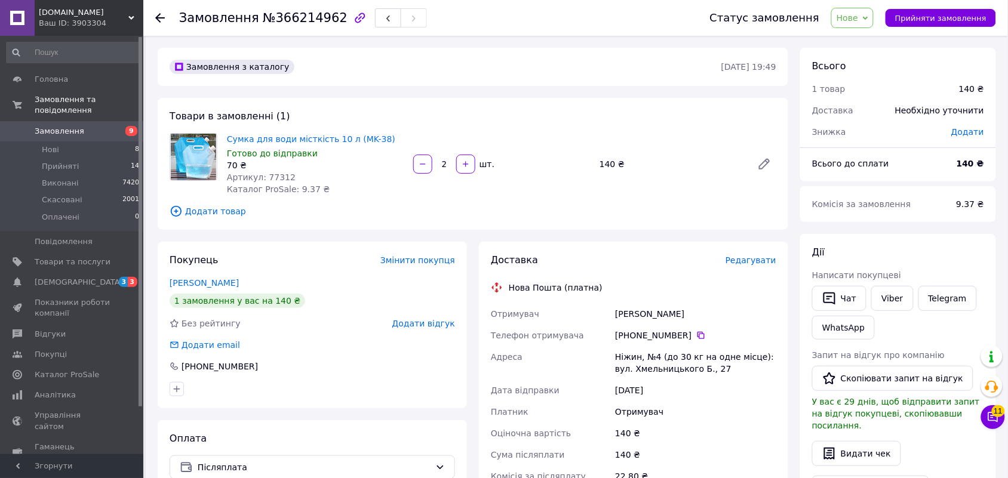
click at [302, 21] on span "№366214962" at bounding box center [305, 18] width 85 height 14
click at [851, 19] on span "Нове" at bounding box center [846, 18] width 21 height 10
click at [858, 45] on li "Прийнято" at bounding box center [859, 42] width 55 height 18
click at [269, 176] on span "Артикул: 77312" at bounding box center [261, 178] width 69 height 10
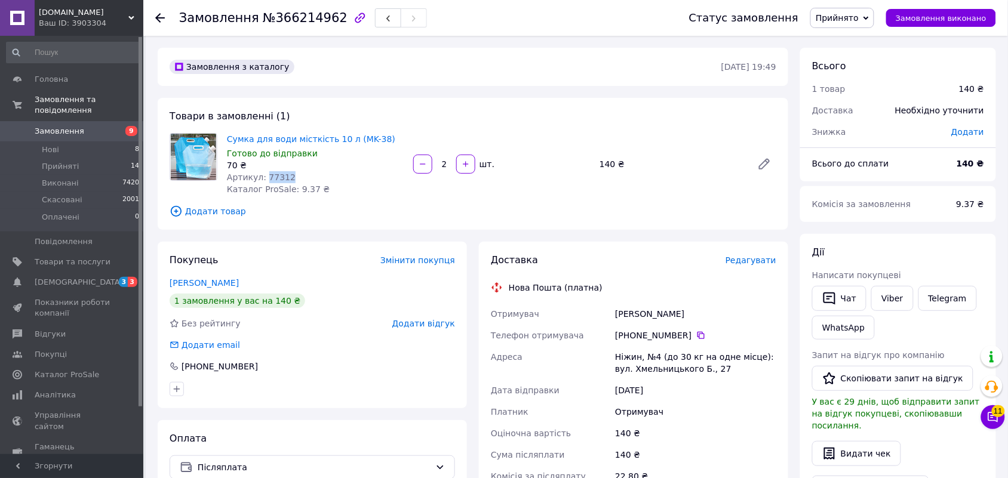
click at [269, 176] on span "Артикул: 77312" at bounding box center [261, 178] width 69 height 10
click at [160, 15] on icon at bounding box center [160, 18] width 10 height 10
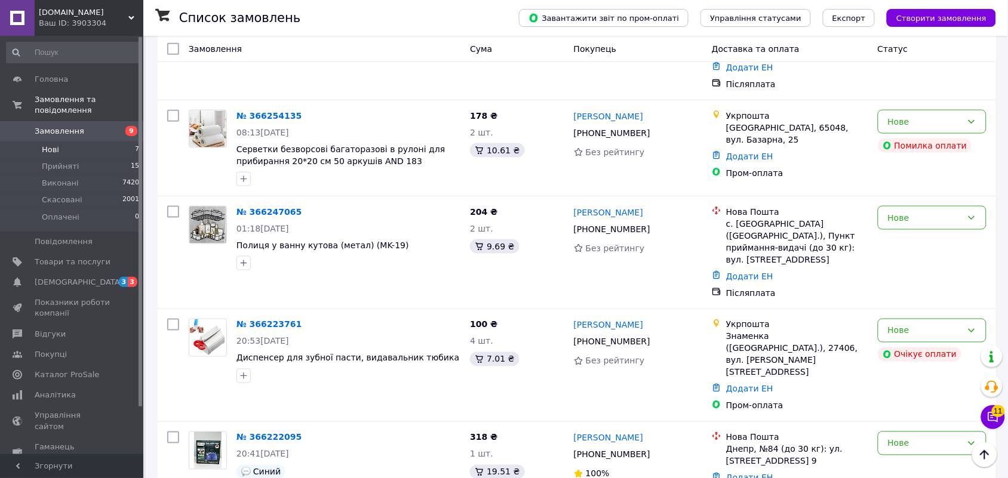
scroll to position [439, 0]
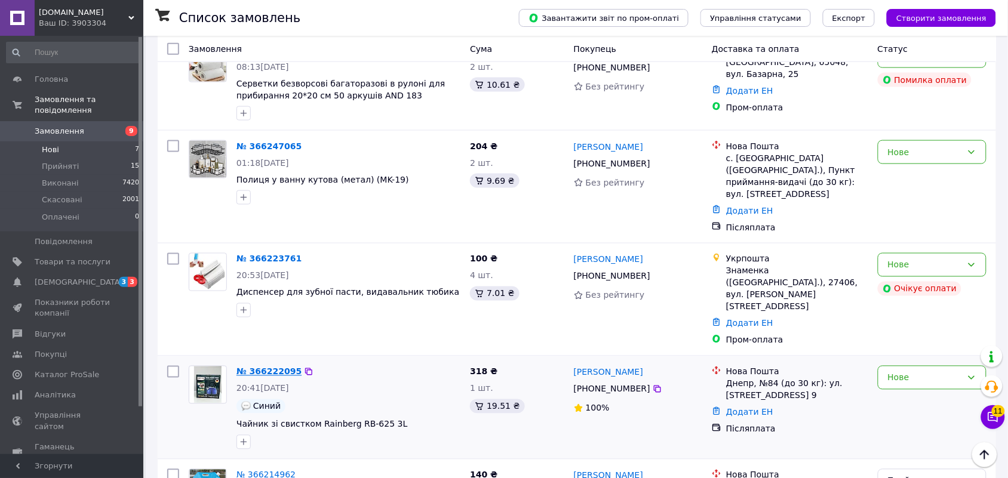
click at [263, 367] on link "№ 366222095" at bounding box center [268, 372] width 65 height 10
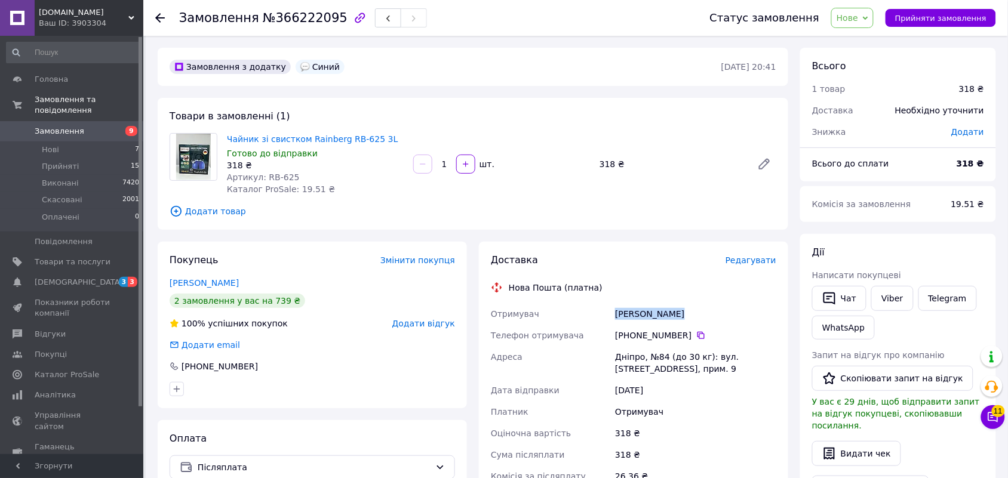
drag, startPoint x: 613, startPoint y: 313, endPoint x: 706, endPoint y: 307, distance: 92.7
click at [718, 313] on div "Лобай Людмила" at bounding box center [696, 313] width 166 height 21
click at [696, 334] on icon at bounding box center [701, 336] width 10 height 10
drag, startPoint x: 617, startPoint y: 354, endPoint x: 712, endPoint y: 346, distance: 95.8
click at [733, 367] on div "Дніпро, №84 (до 30 кг): вул. Детальбудівська, 2, прим. 9" at bounding box center [696, 362] width 166 height 33
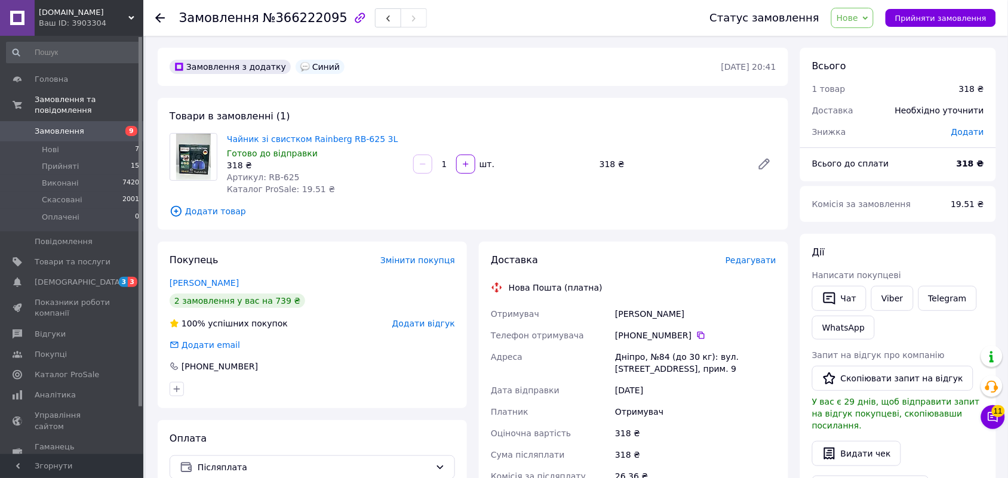
click at [287, 20] on span "№366222095" at bounding box center [305, 18] width 85 height 14
click at [869, 19] on span "Нове" at bounding box center [852, 18] width 42 height 20
click at [863, 42] on li "Прийнято" at bounding box center [859, 42] width 55 height 18
click at [310, 66] on div "Синий" at bounding box center [320, 67] width 49 height 14
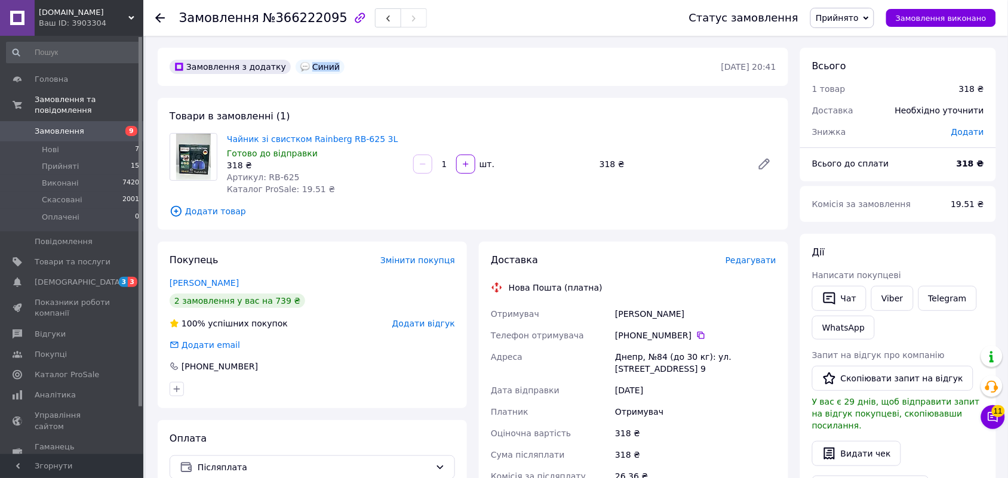
click at [310, 66] on div "Синий" at bounding box center [320, 67] width 49 height 14
drag, startPoint x: 263, startPoint y: 178, endPoint x: 293, endPoint y: 178, distance: 30.4
click at [293, 178] on div "Артикул: RB-625" at bounding box center [315, 177] width 177 height 12
click at [159, 13] on use at bounding box center [160, 18] width 10 height 10
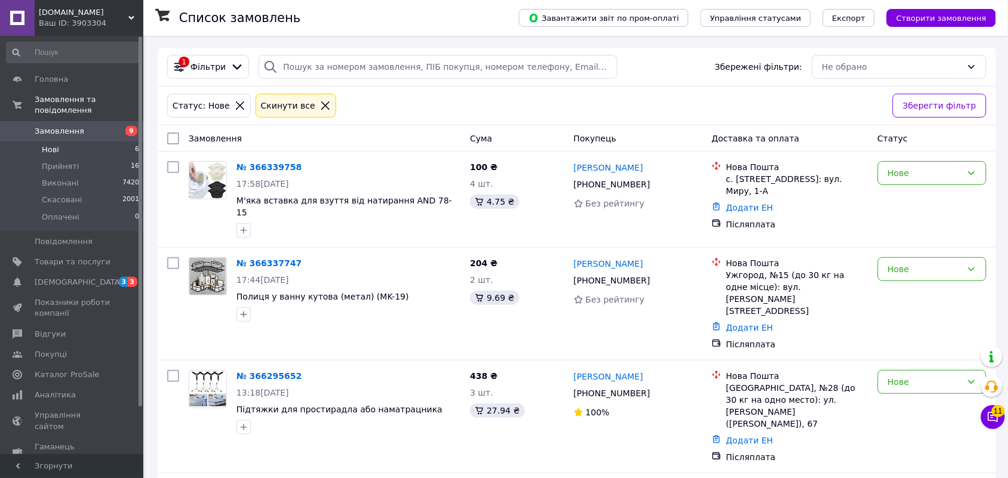
scroll to position [246, 0]
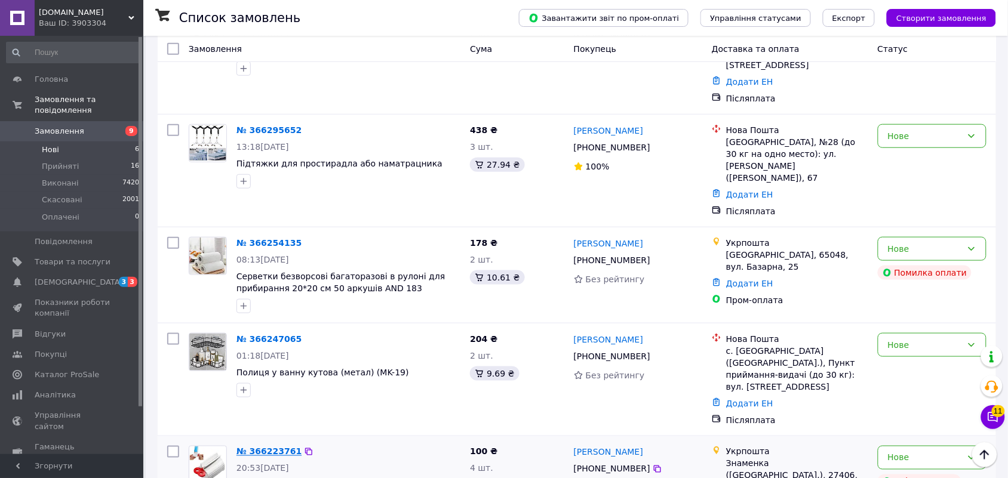
click at [275, 447] on link "№ 366223761" at bounding box center [268, 452] width 65 height 10
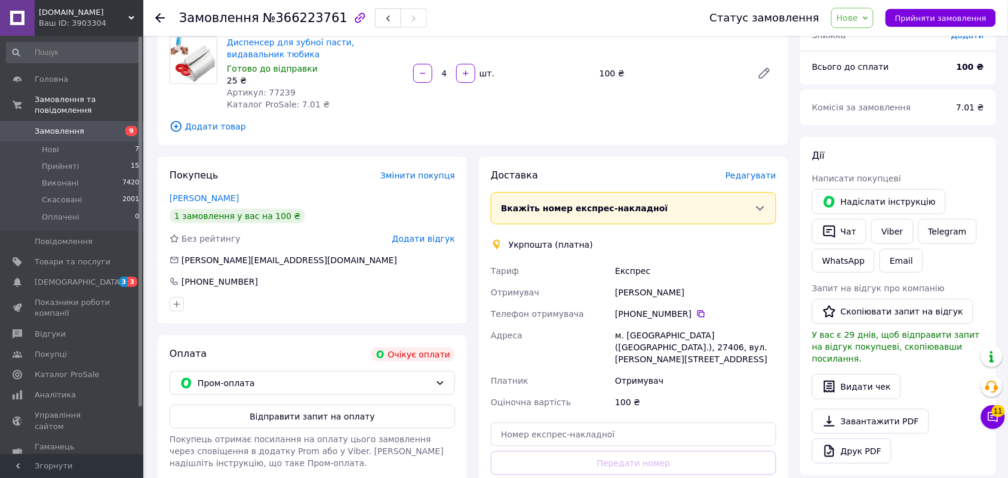
scroll to position [22, 0]
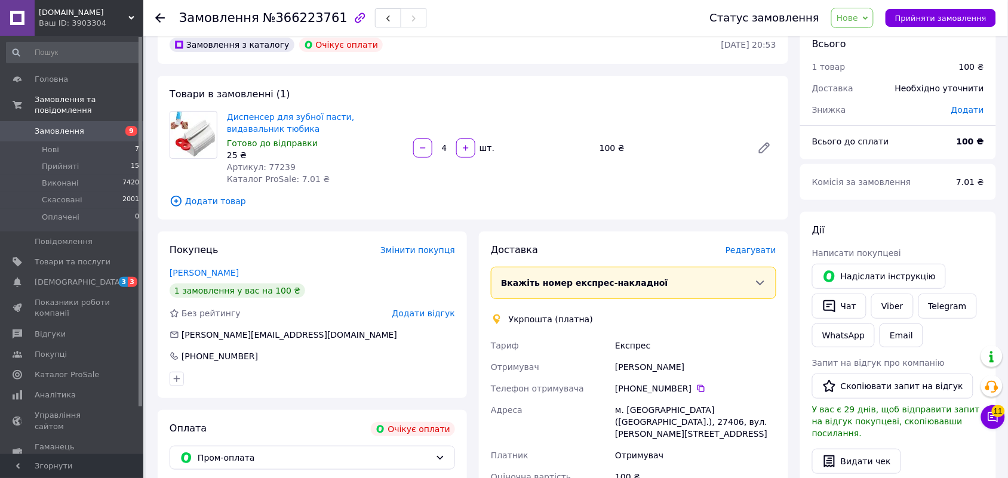
drag, startPoint x: 616, startPoint y: 366, endPoint x: 702, endPoint y: 370, distance: 86.1
click at [702, 370] on div "Михайлов Сергей" at bounding box center [696, 366] width 166 height 21
click at [697, 390] on icon at bounding box center [700, 388] width 7 height 7
drag, startPoint x: 614, startPoint y: 407, endPoint x: 620, endPoint y: 258, distance: 149.4
click at [720, 425] on div "м. Знам'янка (Кіровоградська обл.), 27406, вул. Калинова, 140" at bounding box center [696, 421] width 166 height 45
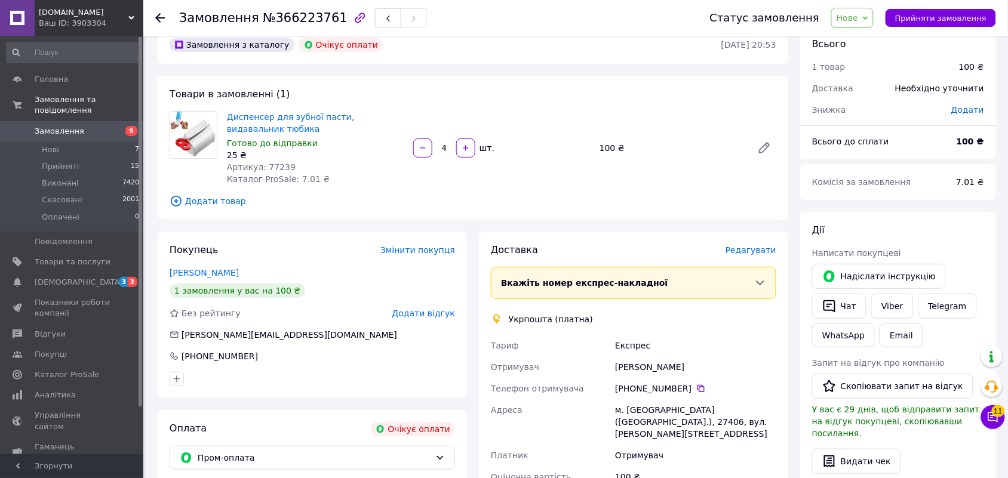
click at [297, 23] on span "№366223761" at bounding box center [305, 18] width 85 height 14
drag, startPoint x: 297, startPoint y: 23, endPoint x: 637, endPoint y: 69, distance: 342.8
click at [299, 23] on span "№366223761" at bounding box center [305, 18] width 85 height 14
click at [869, 24] on span "Нове" at bounding box center [852, 18] width 42 height 20
click at [869, 37] on li "Прийнято" at bounding box center [859, 42] width 55 height 18
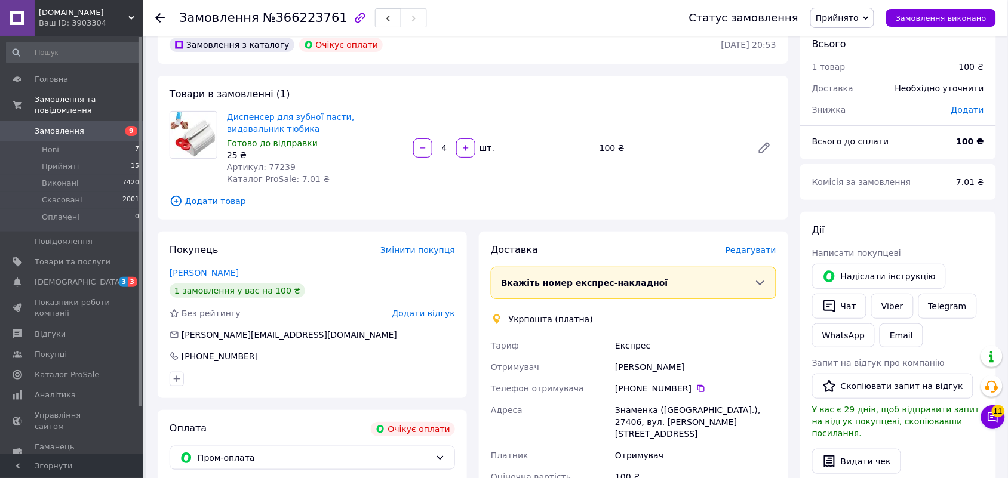
click at [276, 162] on span "Артикул: 77239" at bounding box center [261, 167] width 69 height 10
click at [153, 21] on div "Замовлення №366223761 Статус замовлення Прийнято Виконано Скасовано Оплачено За…" at bounding box center [575, 18] width 865 height 36
click at [159, 15] on use at bounding box center [160, 18] width 10 height 10
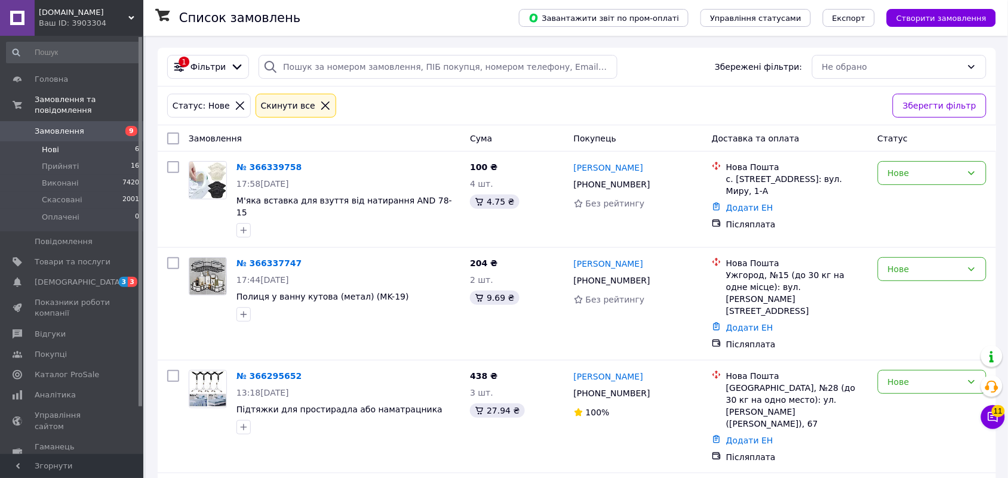
scroll to position [246, 0]
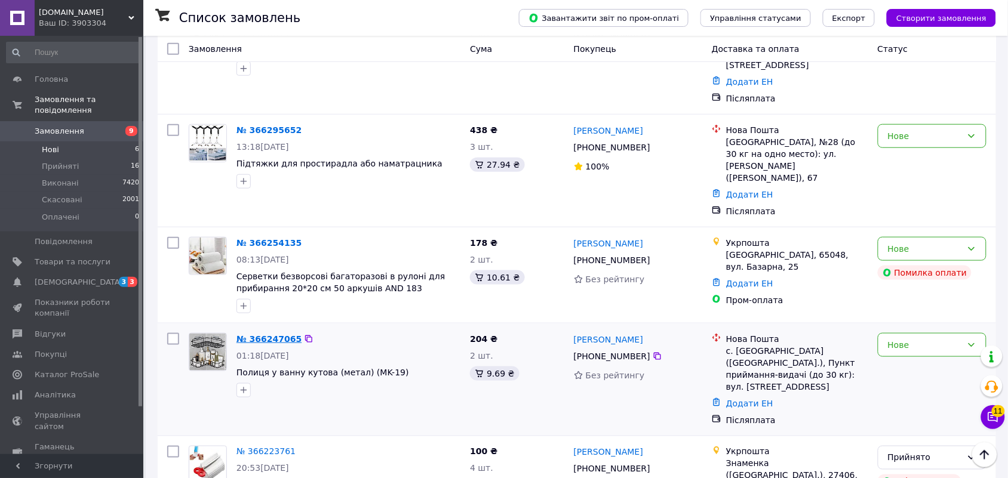
click at [263, 334] on link "№ 366247065" at bounding box center [268, 339] width 65 height 10
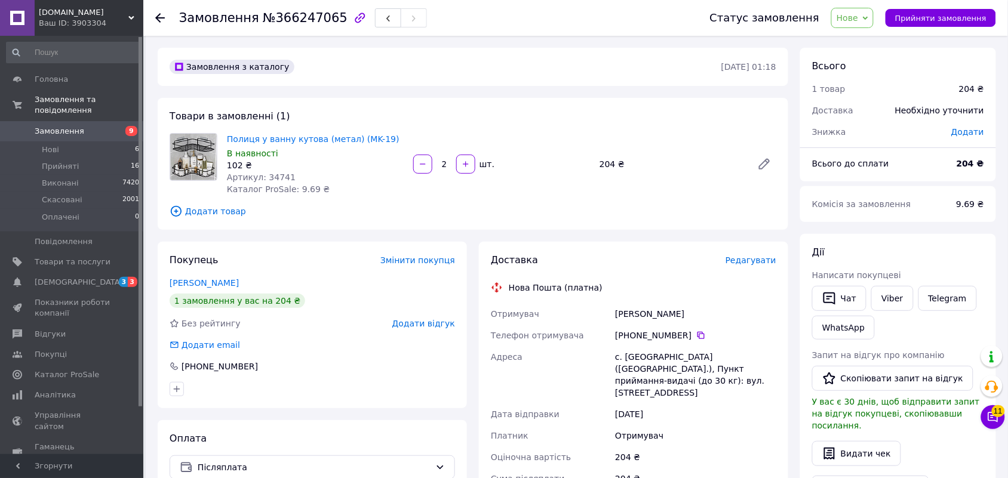
drag, startPoint x: 685, startPoint y: 315, endPoint x: 714, endPoint y: 315, distance: 28.7
click at [714, 315] on div "Бєлоконь Катерина" at bounding box center [696, 313] width 166 height 21
click at [696, 336] on icon at bounding box center [701, 336] width 10 height 10
drag, startPoint x: 616, startPoint y: 359, endPoint x: 690, endPoint y: 380, distance: 76.4
click at [690, 380] on div "с. Глинськ (Сумська обл.), Пункт приймання-видачі (до 30 кг): вул. Роменська, 2" at bounding box center [696, 374] width 166 height 57
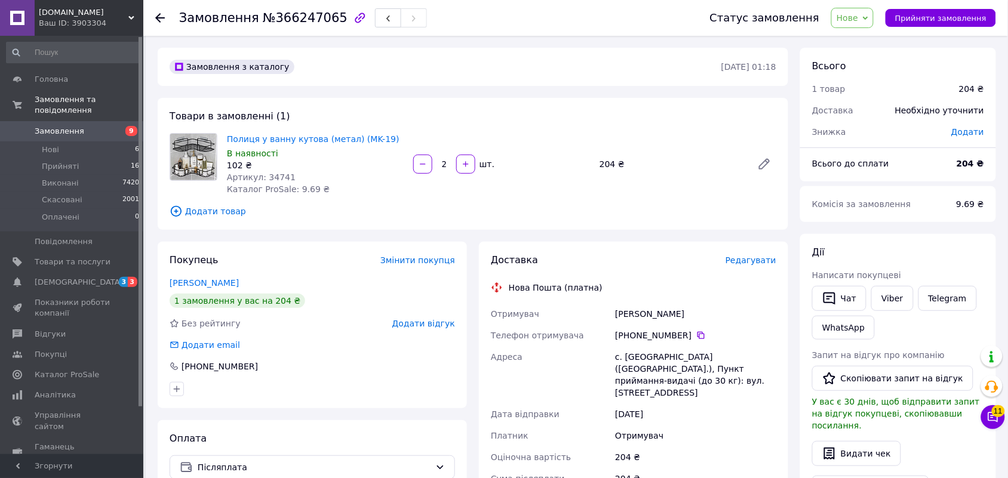
click at [297, 21] on span "№366247065" at bounding box center [305, 18] width 85 height 14
click at [863, 23] on span "Нове" at bounding box center [852, 18] width 42 height 20
click at [867, 41] on li "Прийнято" at bounding box center [859, 42] width 55 height 18
click at [157, 16] on use at bounding box center [160, 18] width 10 height 10
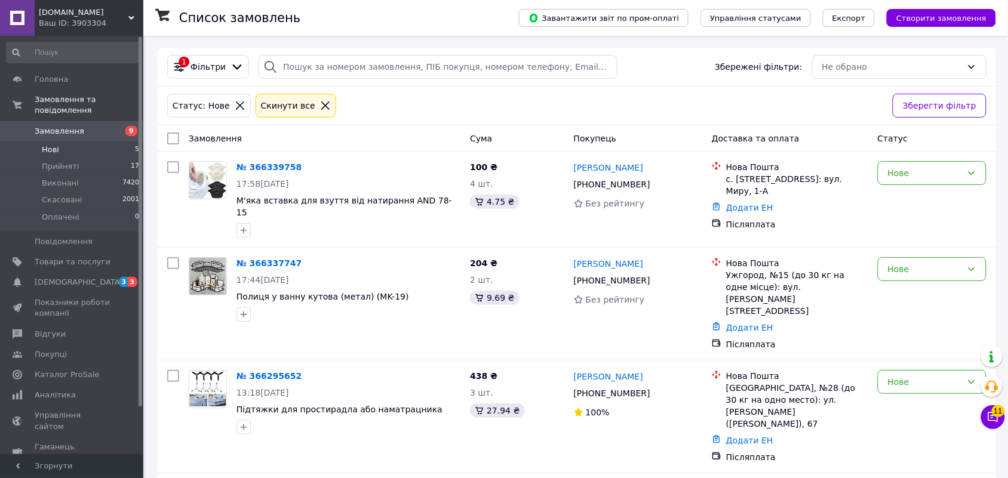
scroll to position [157, 0]
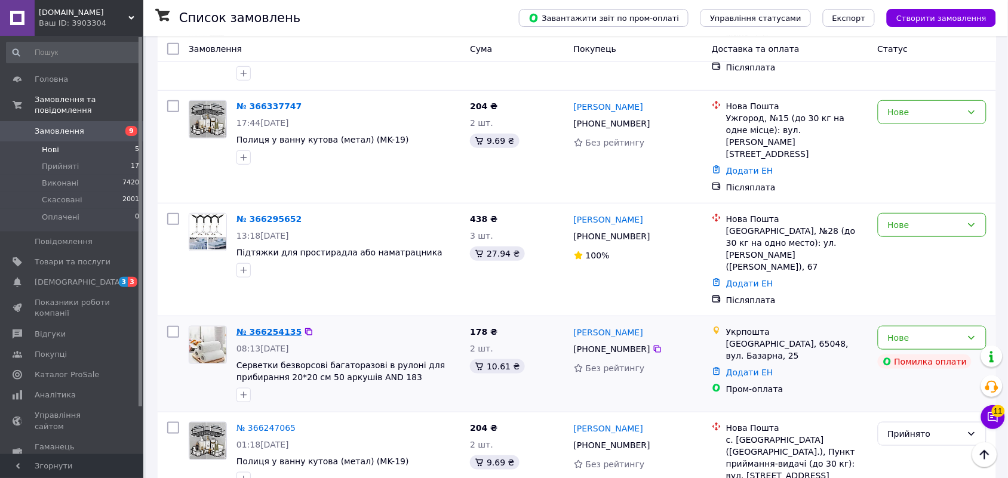
click at [278, 327] on link "№ 366254135" at bounding box center [268, 332] width 65 height 10
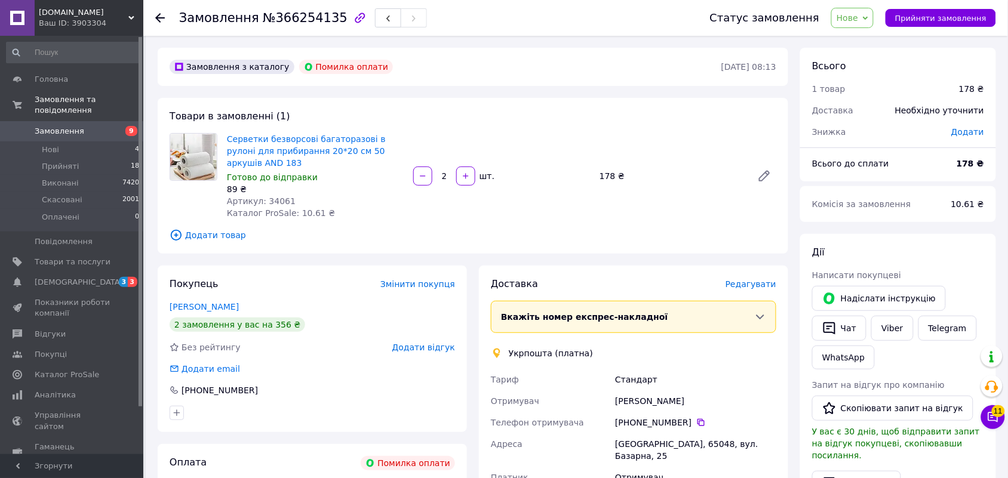
drag, startPoint x: 615, startPoint y: 398, endPoint x: 705, endPoint y: 401, distance: 89.6
click at [705, 401] on div "Оксана Ильченко" at bounding box center [696, 400] width 166 height 21
drag, startPoint x: 693, startPoint y: 422, endPoint x: 670, endPoint y: 407, distance: 27.2
click at [696, 422] on icon at bounding box center [701, 423] width 10 height 10
drag, startPoint x: 615, startPoint y: 442, endPoint x: 556, endPoint y: 198, distance: 251.8
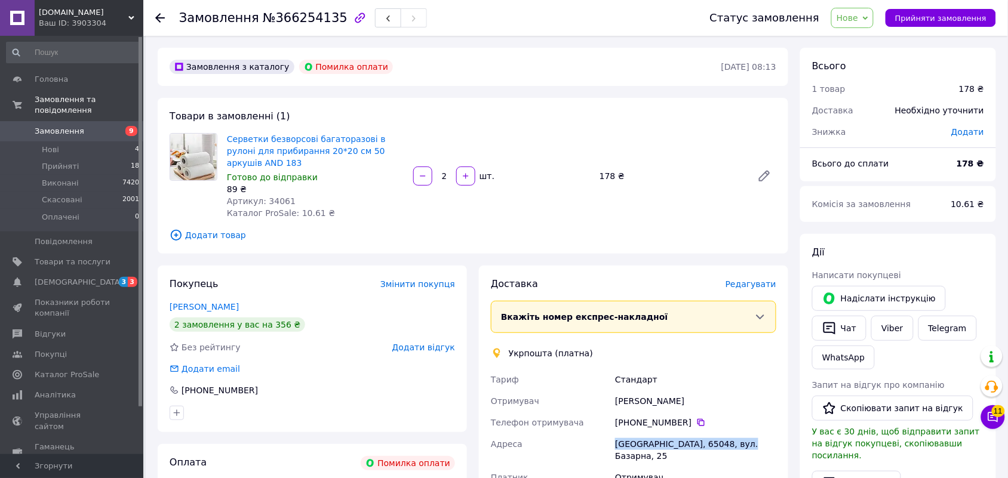
click at [738, 442] on div "Одеса, 65048, вул. Базарна, 25" at bounding box center [696, 449] width 166 height 33
click at [858, 20] on span "Нове" at bounding box center [846, 18] width 21 height 10
click at [875, 75] on li "Скасовано" at bounding box center [859, 78] width 55 height 18
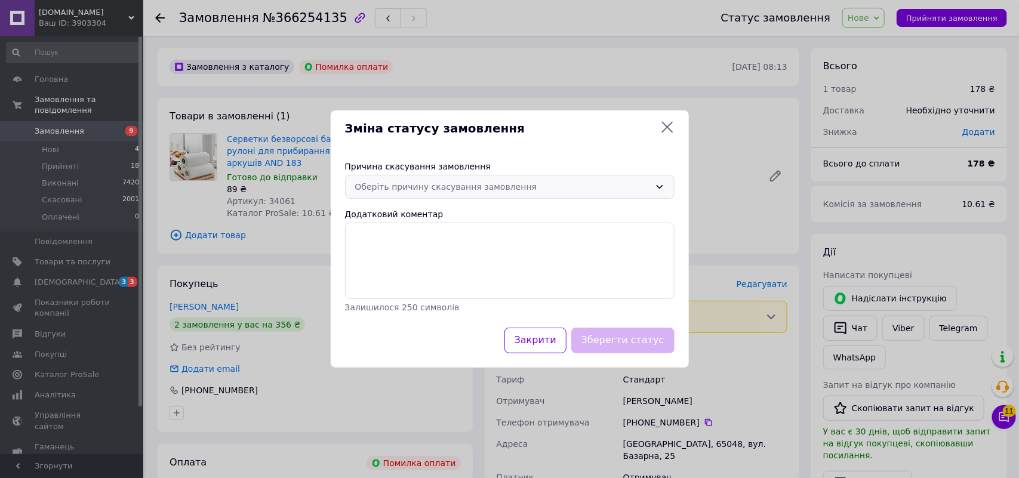
click at [658, 188] on icon at bounding box center [660, 187] width 10 height 10
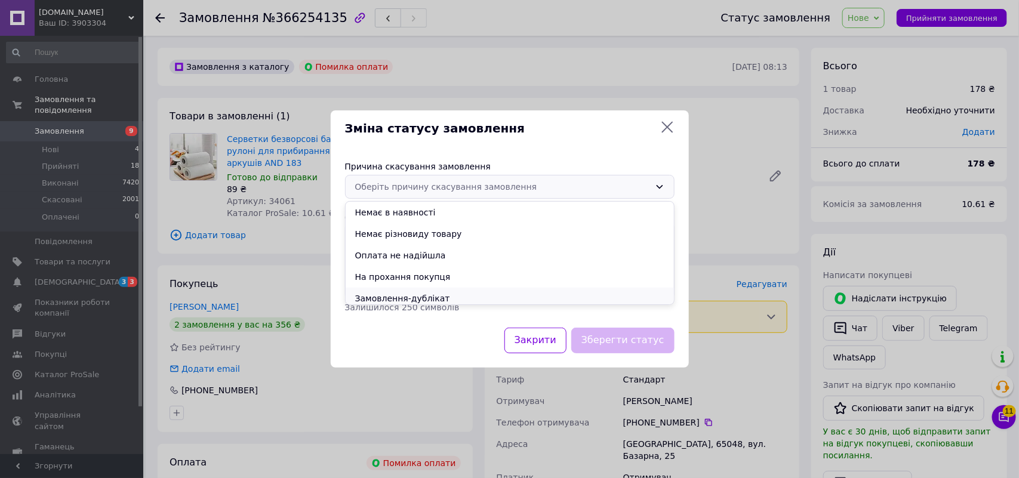
click at [396, 297] on li "Замовлення-дублікат" at bounding box center [510, 298] width 328 height 21
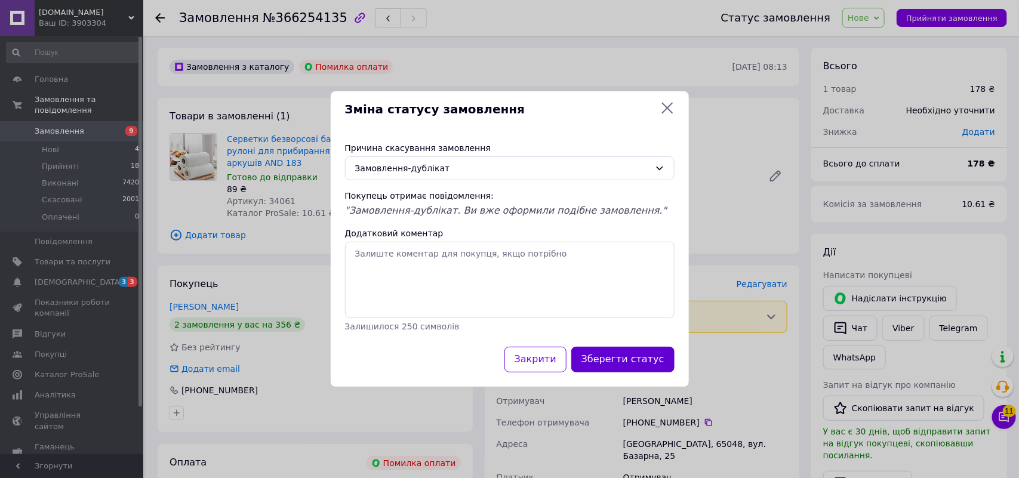
click at [619, 359] on button "Зберегти статус" at bounding box center [622, 360] width 103 height 26
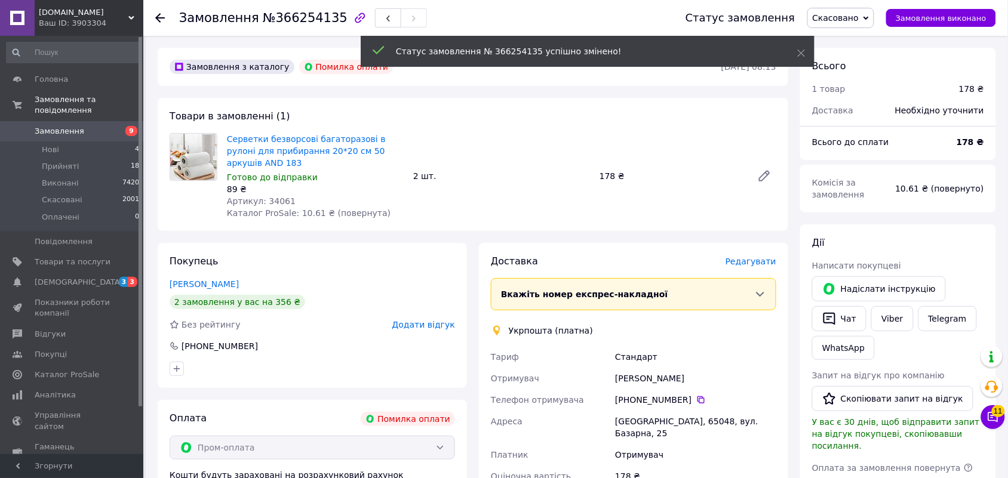
click at [161, 19] on icon at bounding box center [160, 18] width 10 height 10
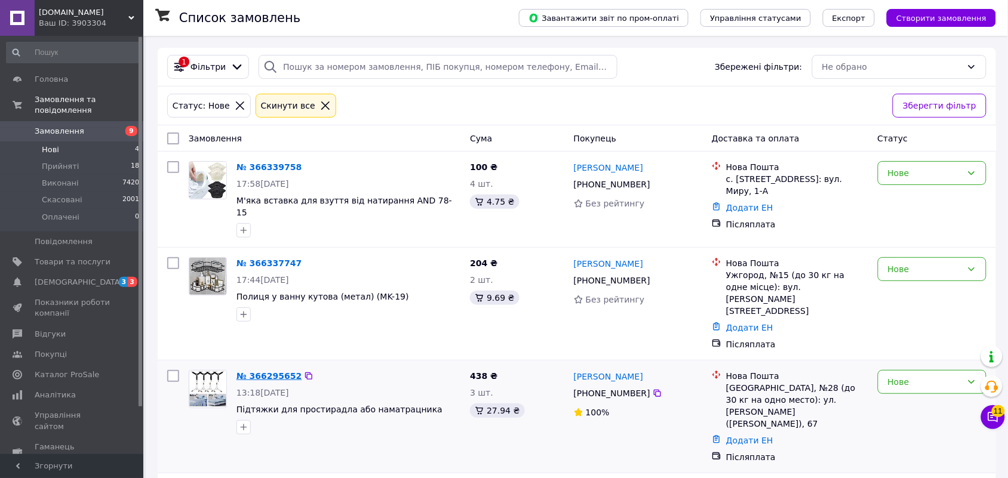
click at [273, 371] on link "№ 366295652" at bounding box center [268, 376] width 65 height 10
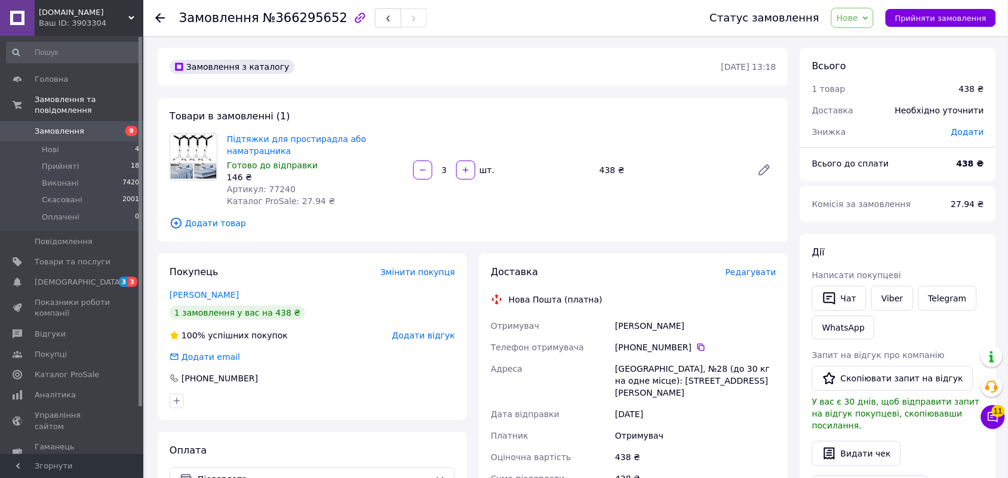
drag, startPoint x: 617, startPoint y: 313, endPoint x: 559, endPoint y: 195, distance: 132.2
click at [678, 315] on div "Сорокин Василй" at bounding box center [696, 325] width 166 height 21
click at [697, 344] on icon at bounding box center [700, 347] width 7 height 7
drag, startPoint x: 613, startPoint y: 355, endPoint x: 753, endPoint y: 370, distance: 141.1
click at [753, 370] on div "Одеса, №28 (до 30 кг на одне місце): вул.Чикаленка Євгена (Віл'ямса), 67" at bounding box center [696, 380] width 166 height 45
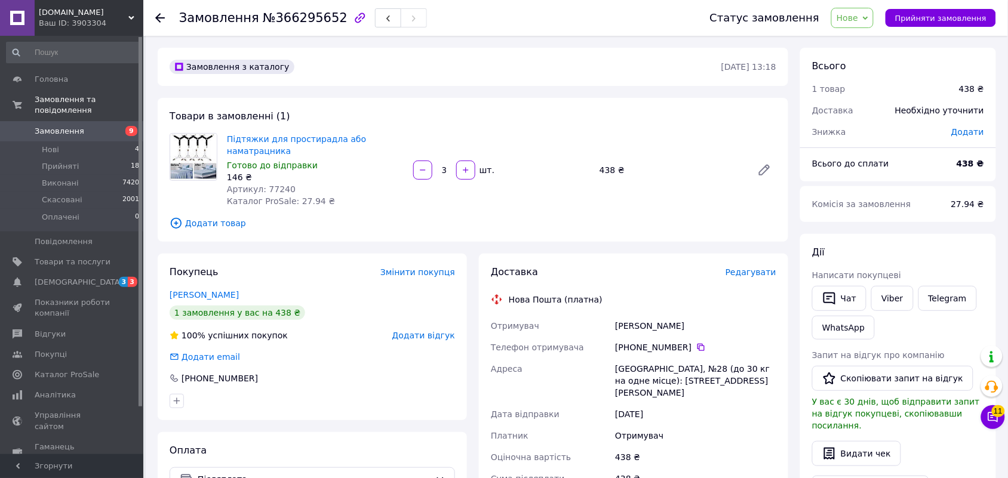
click at [312, 13] on span "№366295652" at bounding box center [305, 18] width 85 height 14
click at [858, 21] on span "Нове" at bounding box center [846, 18] width 21 height 10
click at [856, 39] on li "Прийнято" at bounding box center [859, 42] width 55 height 18
click at [275, 184] on span "Артикул: 77240" at bounding box center [261, 189] width 69 height 10
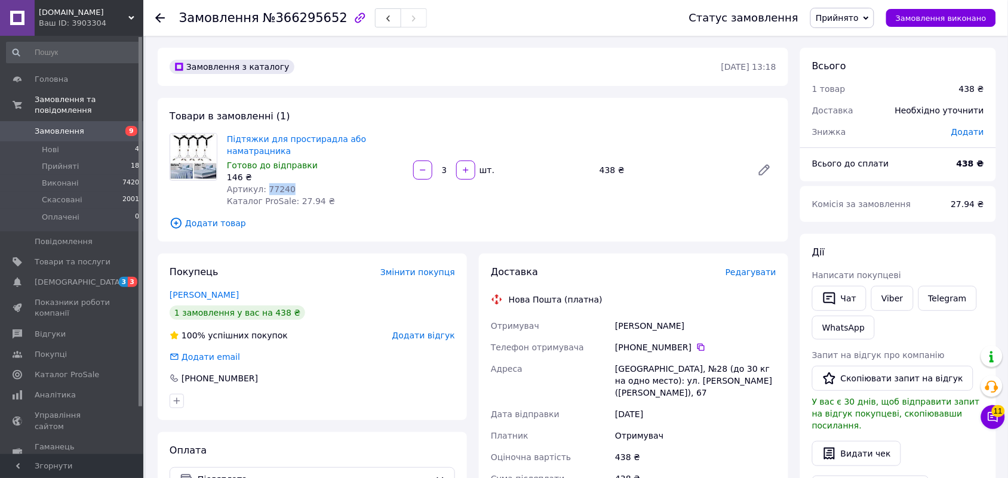
click at [275, 184] on span "Артикул: 77240" at bounding box center [261, 189] width 69 height 10
click at [156, 19] on icon at bounding box center [160, 18] width 10 height 10
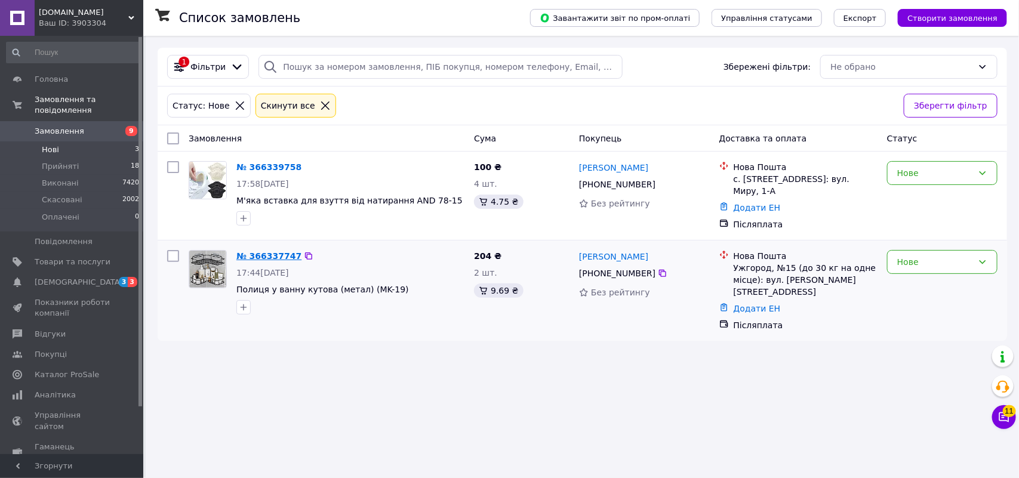
click at [256, 253] on link "№ 366337747" at bounding box center [268, 256] width 65 height 10
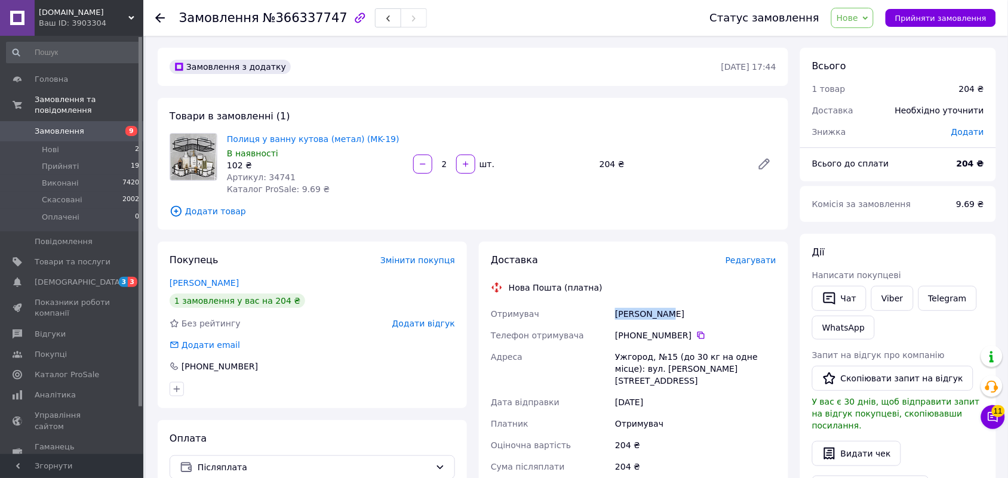
drag, startPoint x: 617, startPoint y: 310, endPoint x: 663, endPoint y: 316, distance: 46.4
click at [663, 316] on div "Мадяр Діана" at bounding box center [696, 313] width 166 height 21
click at [696, 336] on icon at bounding box center [701, 336] width 10 height 10
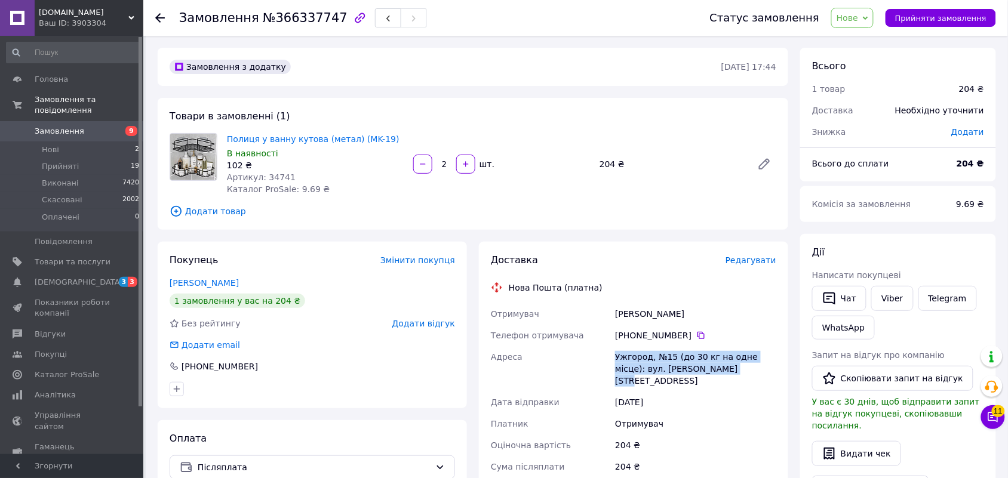
drag, startPoint x: 649, startPoint y: 358, endPoint x: 703, endPoint y: 370, distance: 55.0
click at [703, 370] on div "Ужгород, №15 (до 30 кг на одне місце): вул. Олега Куцина, 12Г" at bounding box center [696, 368] width 166 height 45
click at [297, 19] on span "№366337747" at bounding box center [305, 18] width 85 height 14
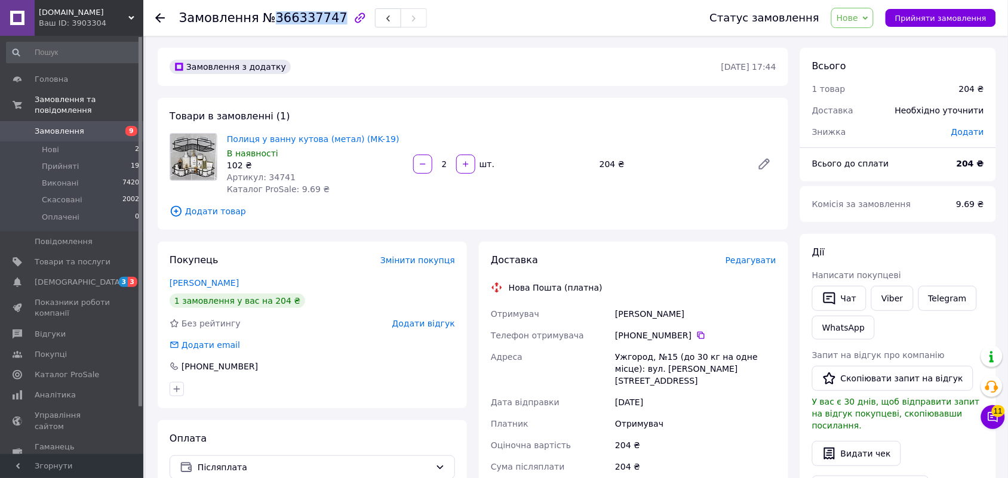
click at [297, 19] on span "№366337747" at bounding box center [305, 18] width 85 height 14
click at [853, 21] on span "Нове" at bounding box center [846, 18] width 21 height 10
drag, startPoint x: 857, startPoint y: 39, endPoint x: 690, endPoint y: 4, distance: 170.8
click at [857, 40] on li "Прийнято" at bounding box center [859, 42] width 55 height 18
click at [163, 19] on icon at bounding box center [160, 18] width 10 height 10
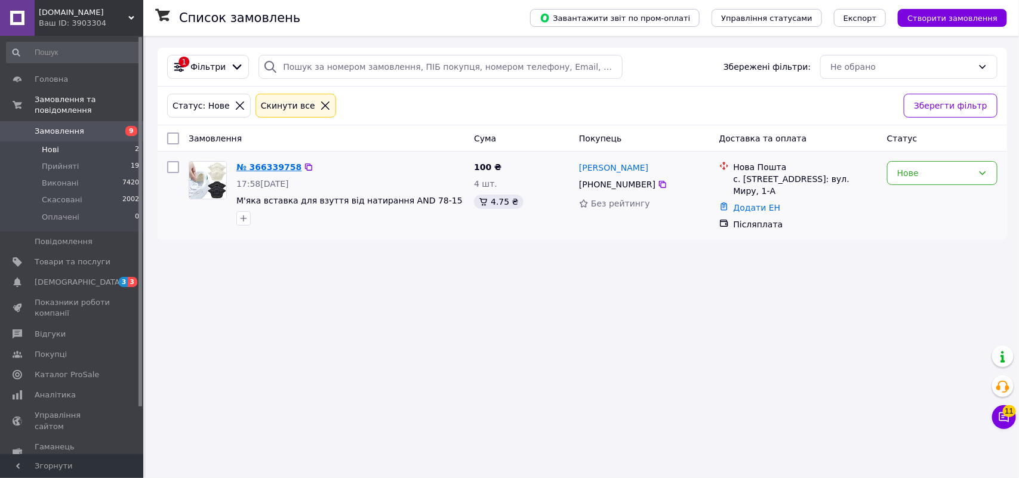
click at [254, 169] on link "№ 366339758" at bounding box center [268, 167] width 65 height 10
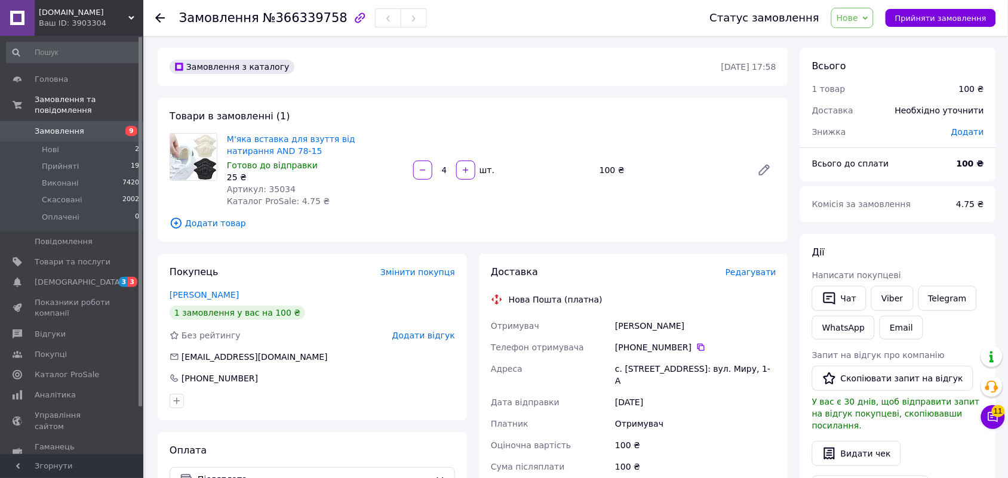
drag, startPoint x: 617, startPoint y: 326, endPoint x: 663, endPoint y: 307, distance: 50.1
click at [703, 330] on div "Заліток Григорій" at bounding box center [696, 325] width 166 height 21
click at [697, 349] on icon at bounding box center [700, 347] width 7 height 7
drag, startPoint x: 613, startPoint y: 365, endPoint x: 355, endPoint y: 48, distance: 408.3
click at [735, 362] on div "с. Вороньків, №1: вул. Миру, 1-А" at bounding box center [696, 374] width 166 height 33
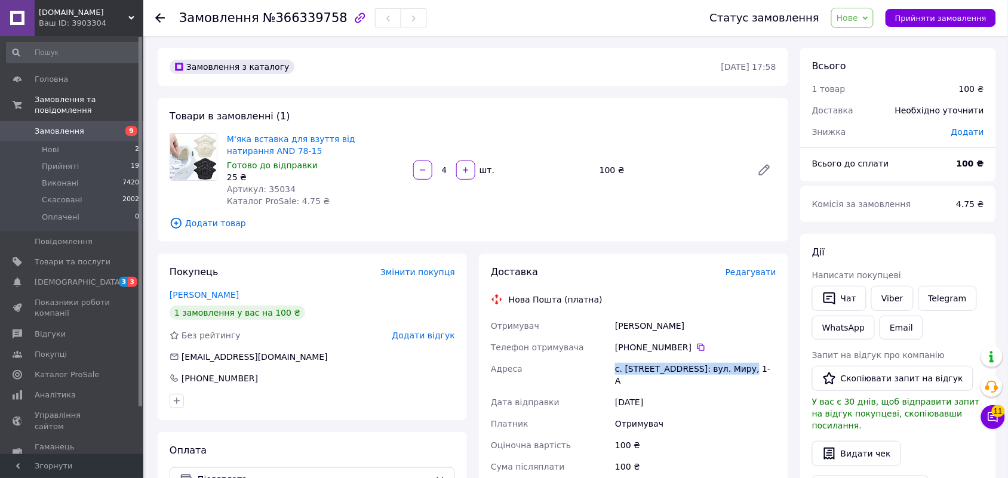
click at [619, 371] on div "с. Вороньків, №1: вул. Миру, 1-А" at bounding box center [696, 374] width 166 height 33
drag, startPoint x: 616, startPoint y: 371, endPoint x: 756, endPoint y: 371, distance: 140.3
click at [756, 371] on div "с. Вороньків, №1: вул. Миру, 1-А" at bounding box center [696, 374] width 166 height 33
click at [291, 22] on span "№366339758" at bounding box center [305, 18] width 85 height 14
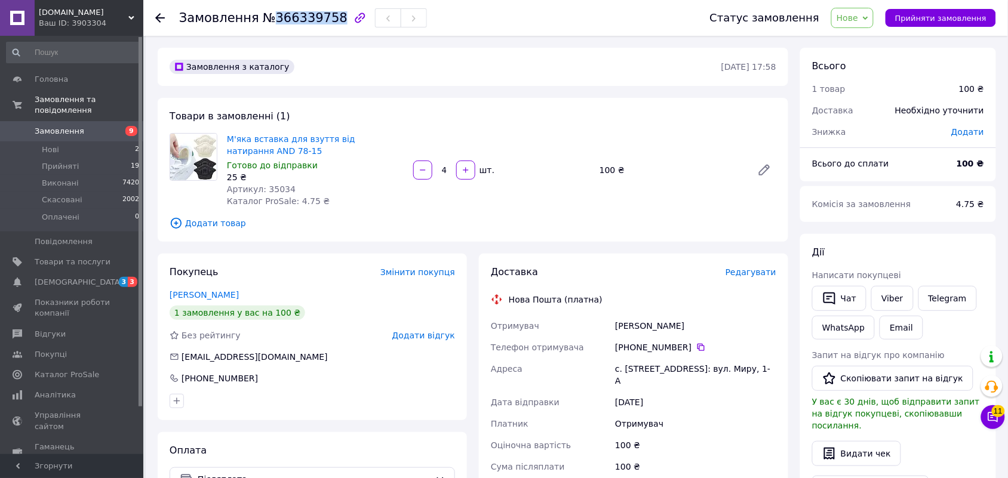
click at [858, 16] on span "Нове" at bounding box center [846, 18] width 21 height 10
click at [866, 39] on li "Прийнято" at bounding box center [859, 42] width 55 height 18
click at [273, 187] on span "Артикул: 35034" at bounding box center [261, 189] width 69 height 10
